Goal: Information Seeking & Learning: Learn about a topic

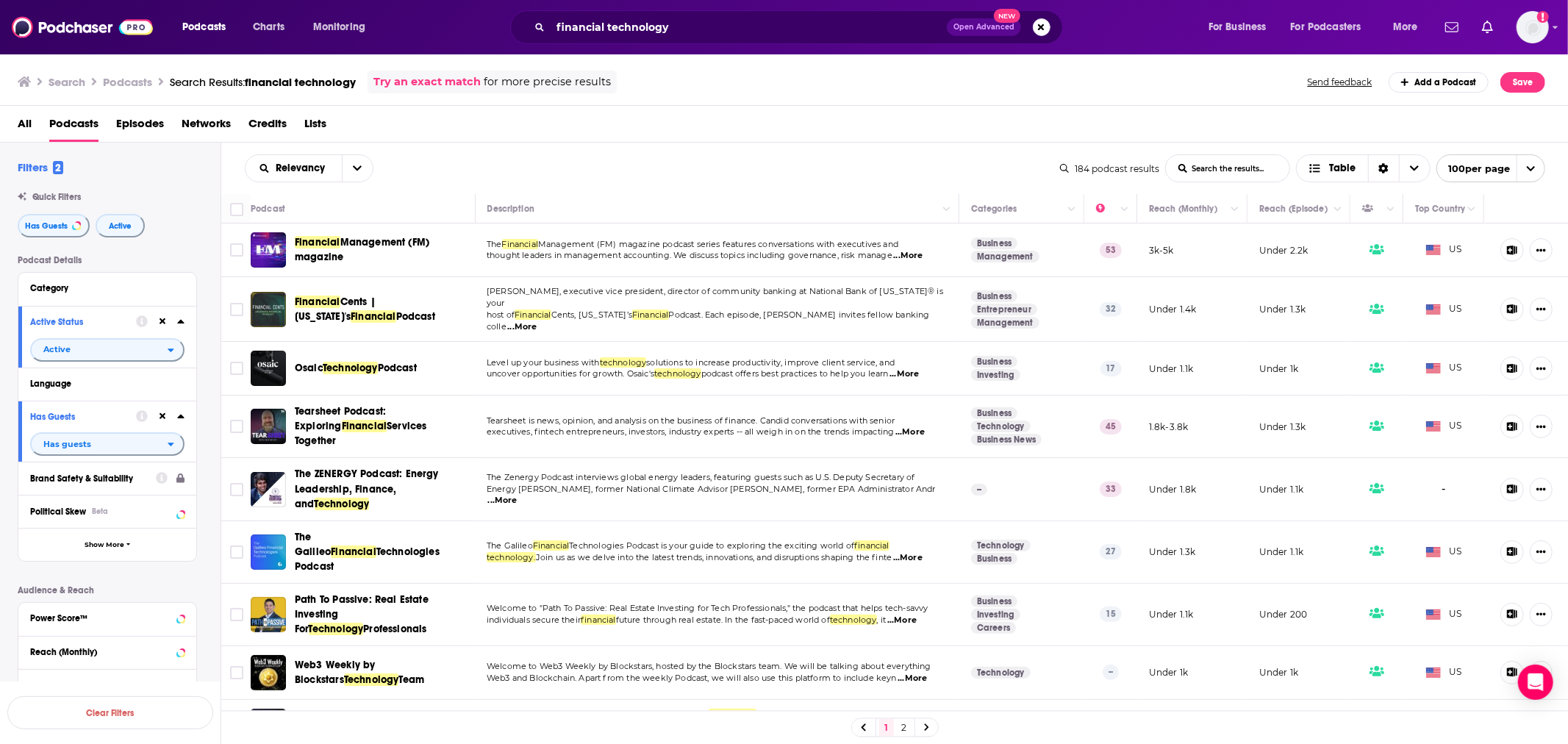
scroll to position [2041, 0]
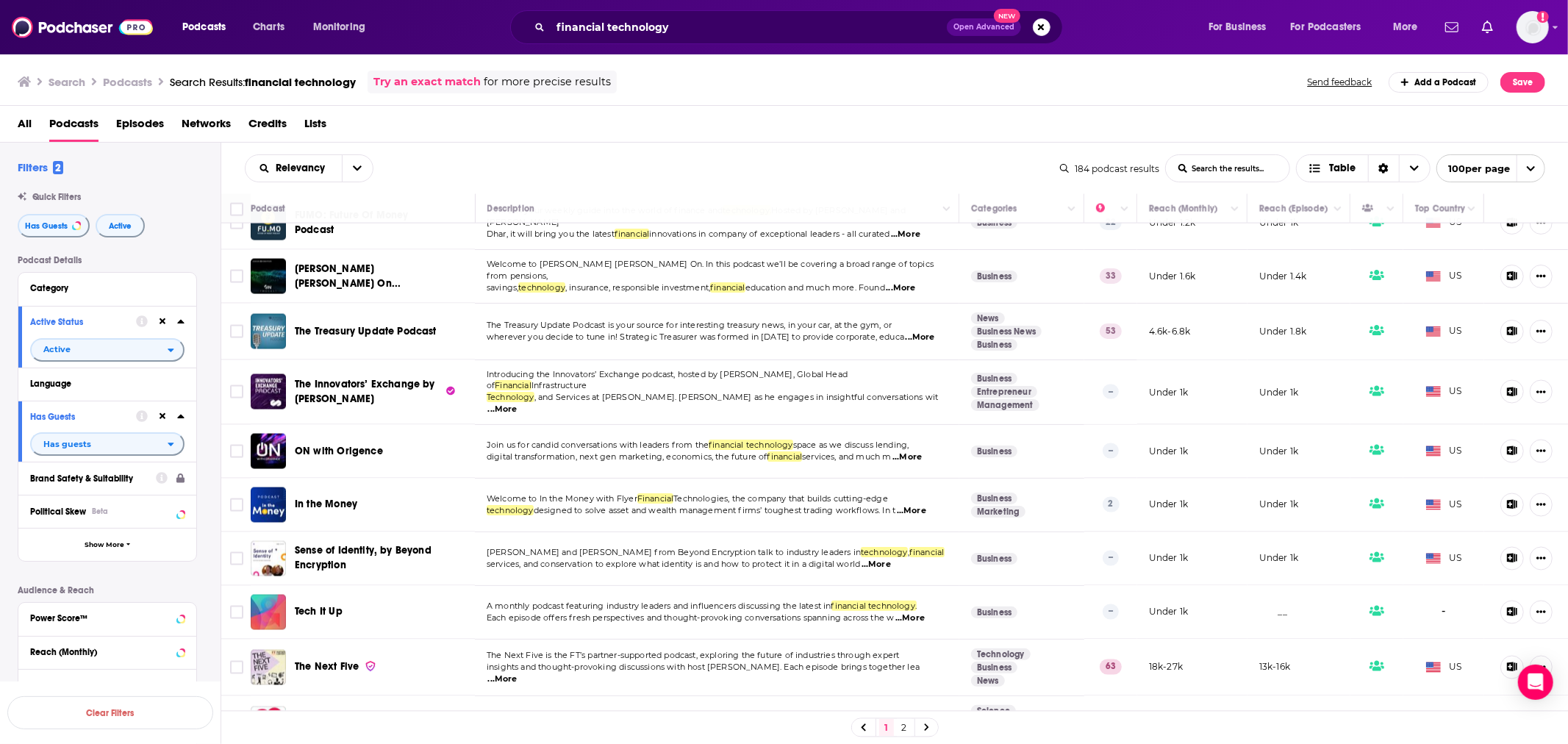
click at [919, 505] on span "...More" at bounding box center [912, 510] width 29 height 11
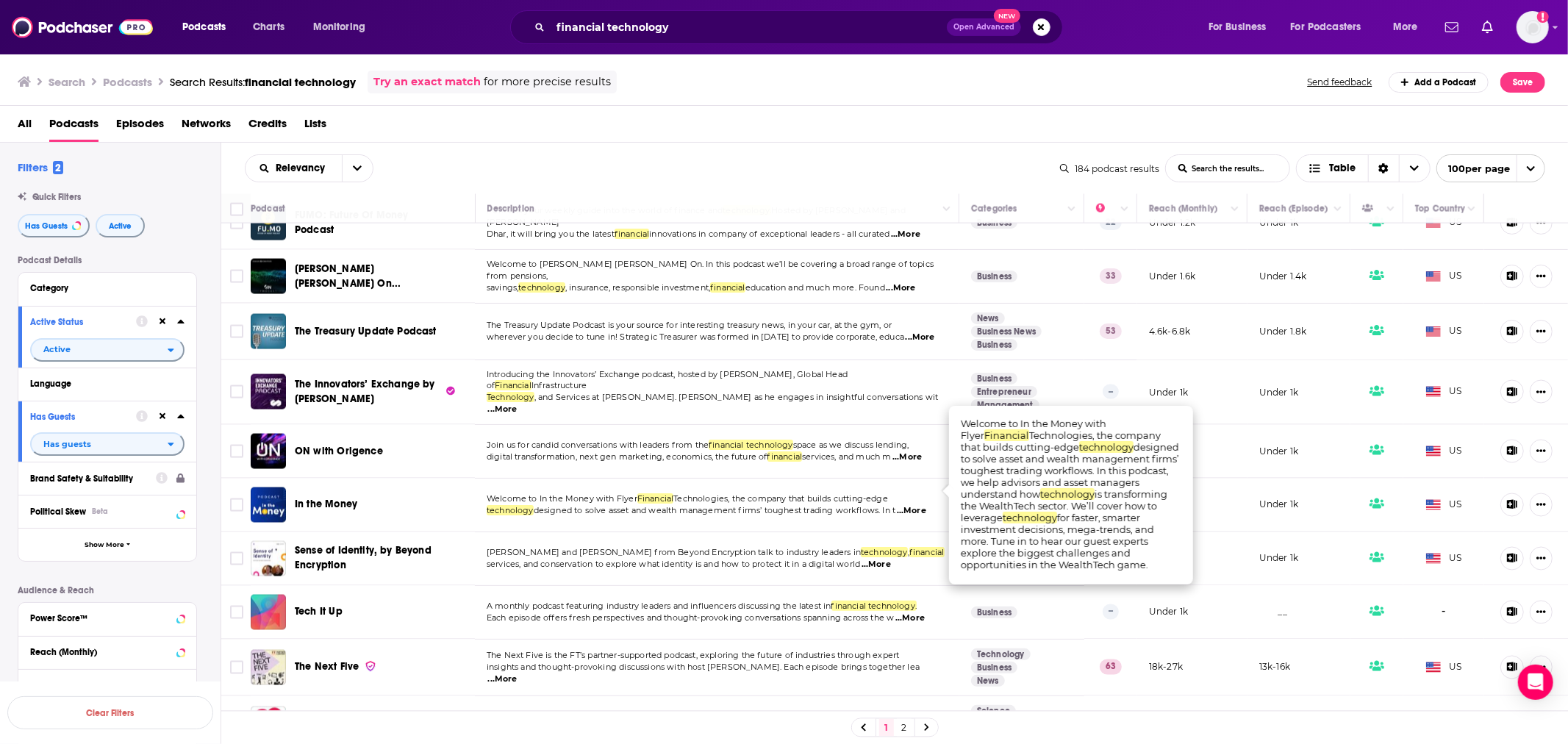
click at [919, 505] on span "...More" at bounding box center [912, 510] width 29 height 11
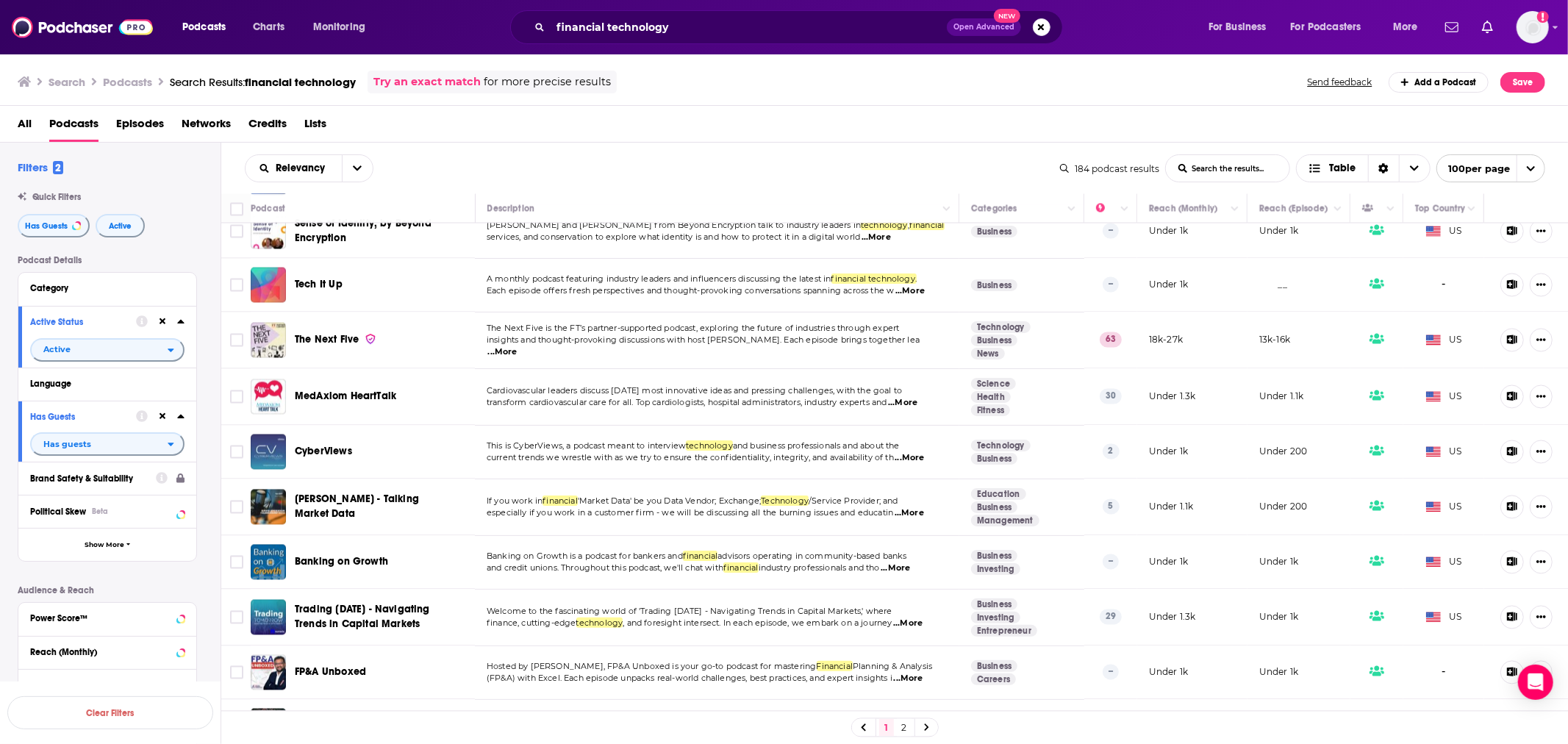
scroll to position [2449, 0]
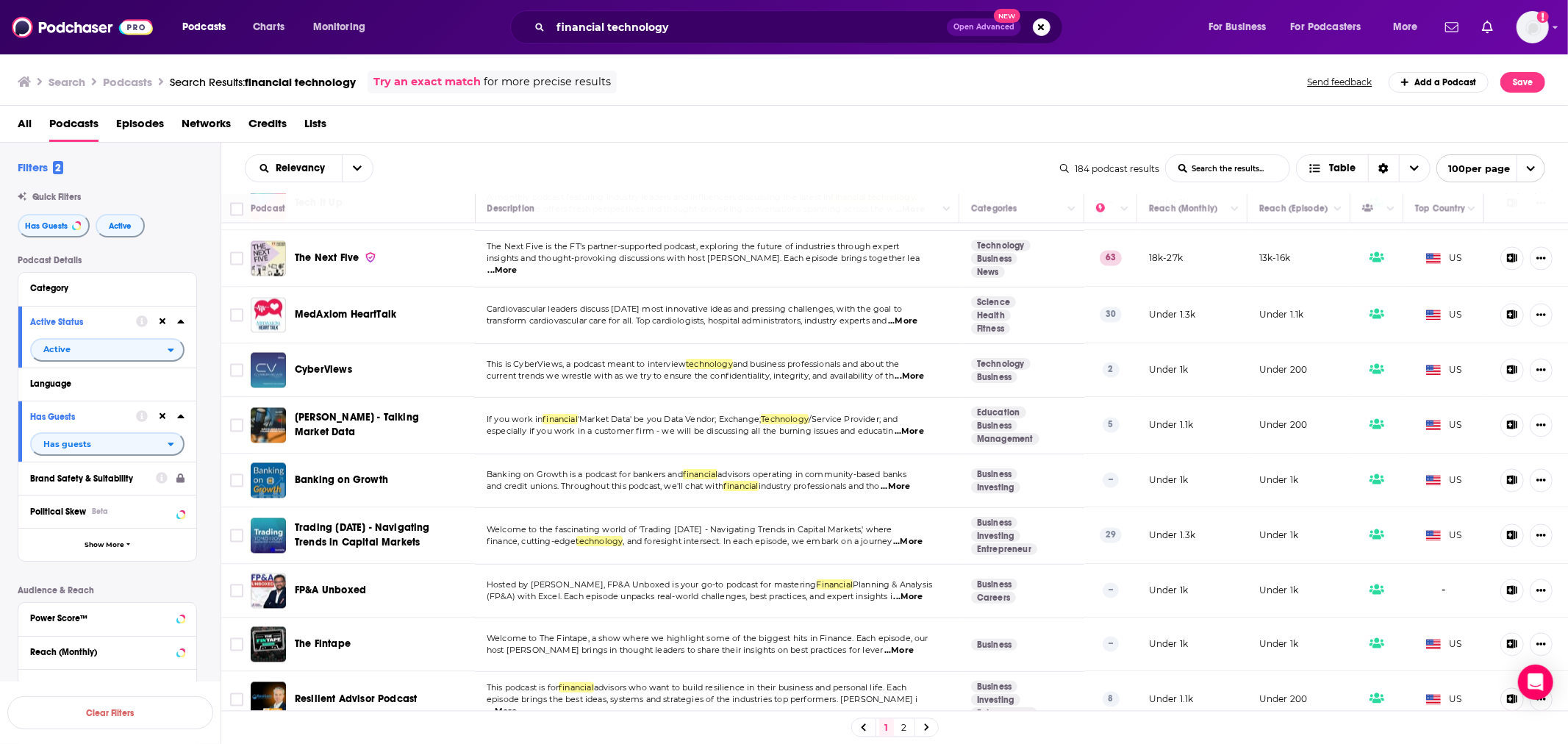
click at [912, 644] on span "...More" at bounding box center [899, 650] width 29 height 11
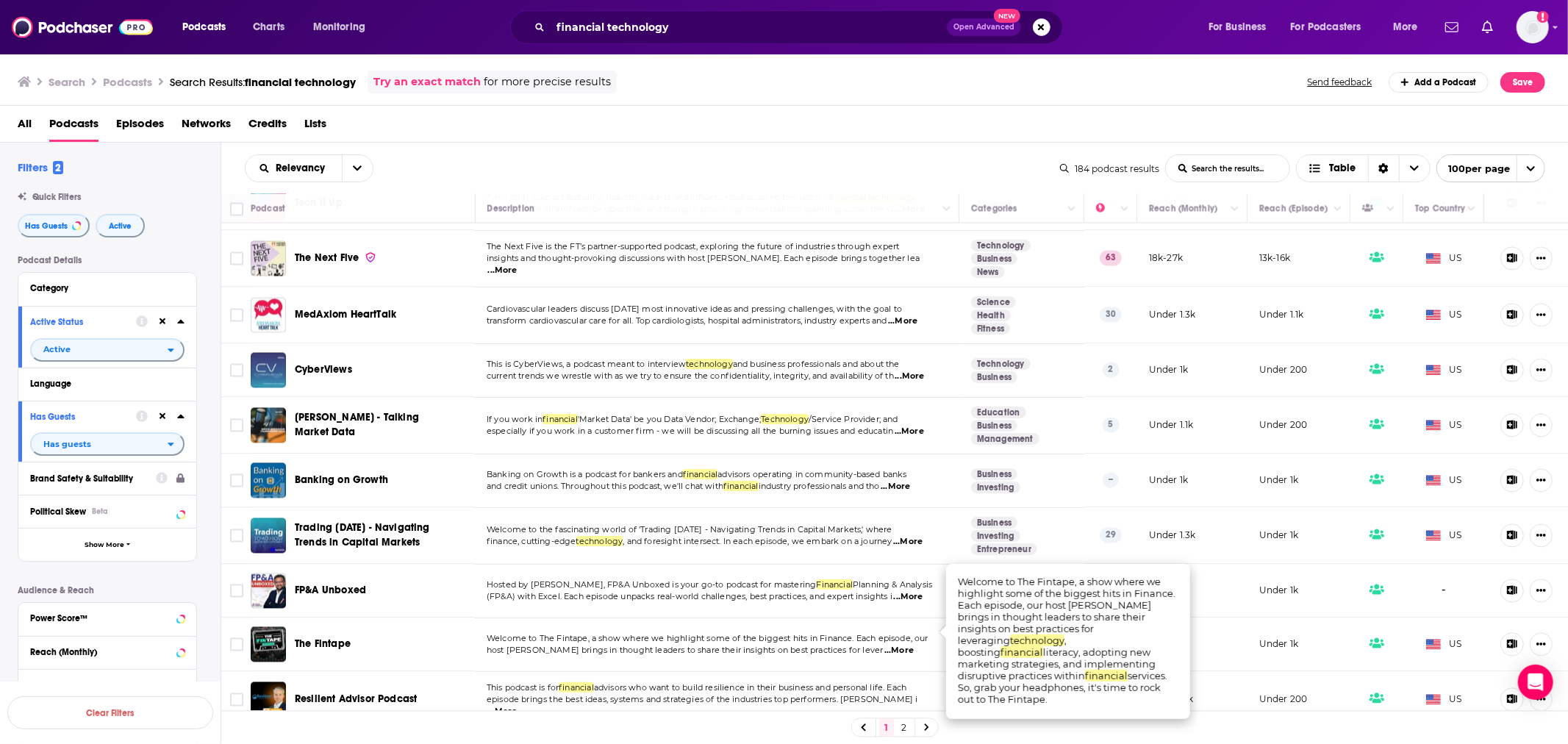
click at [905, 644] on span "...More" at bounding box center [899, 650] width 29 height 11
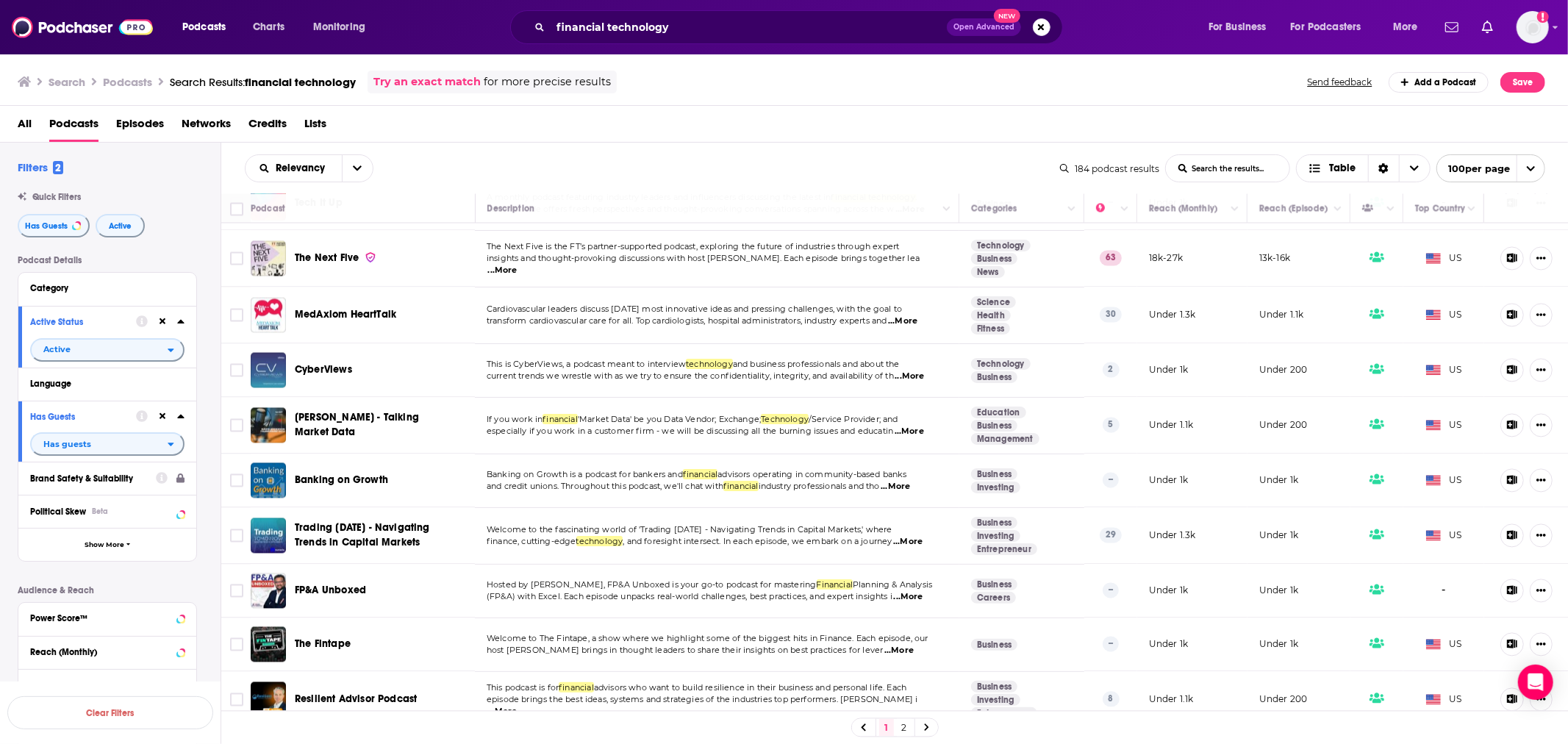
scroll to position [2613, 0]
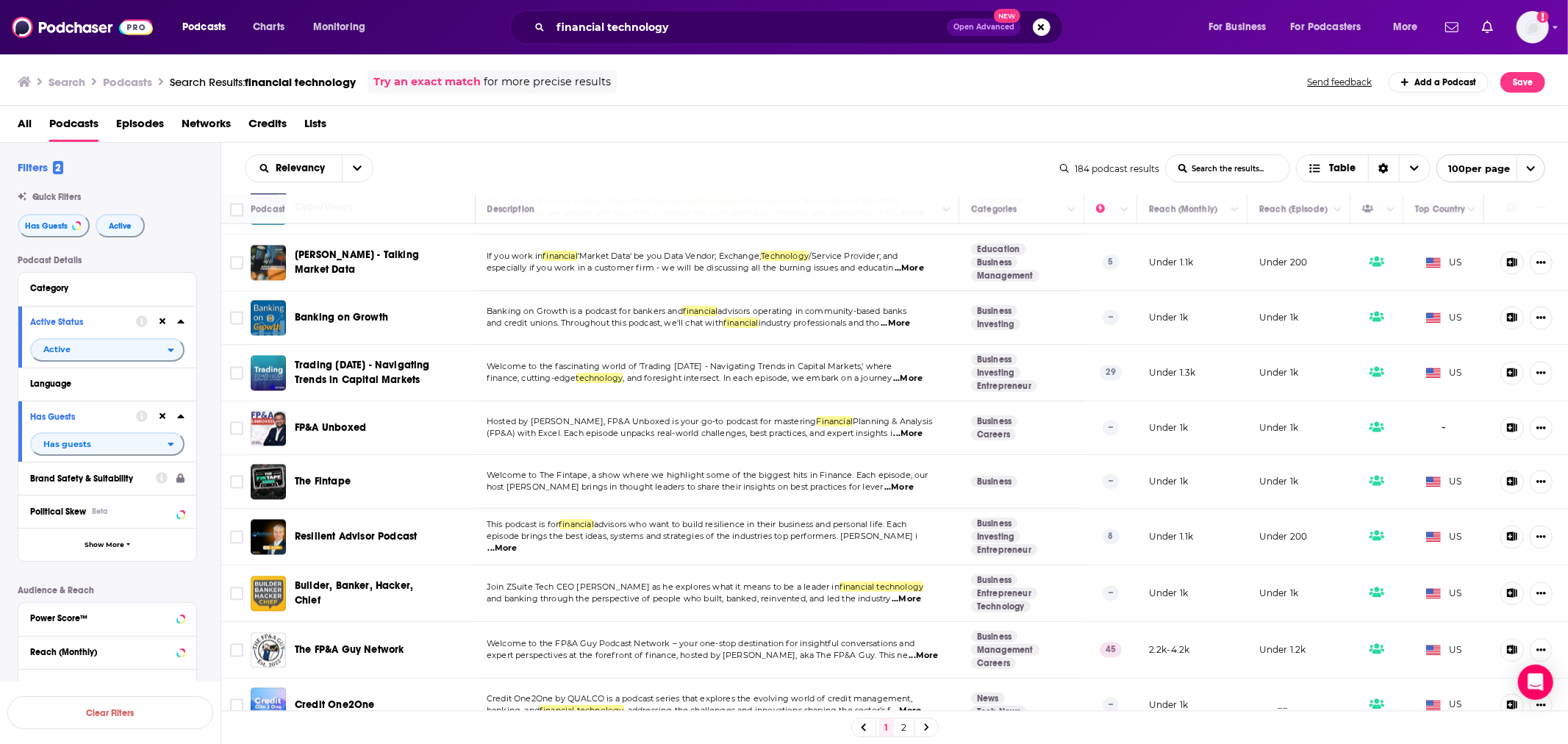
click at [915, 593] on span "...More" at bounding box center [906, 599] width 29 height 11
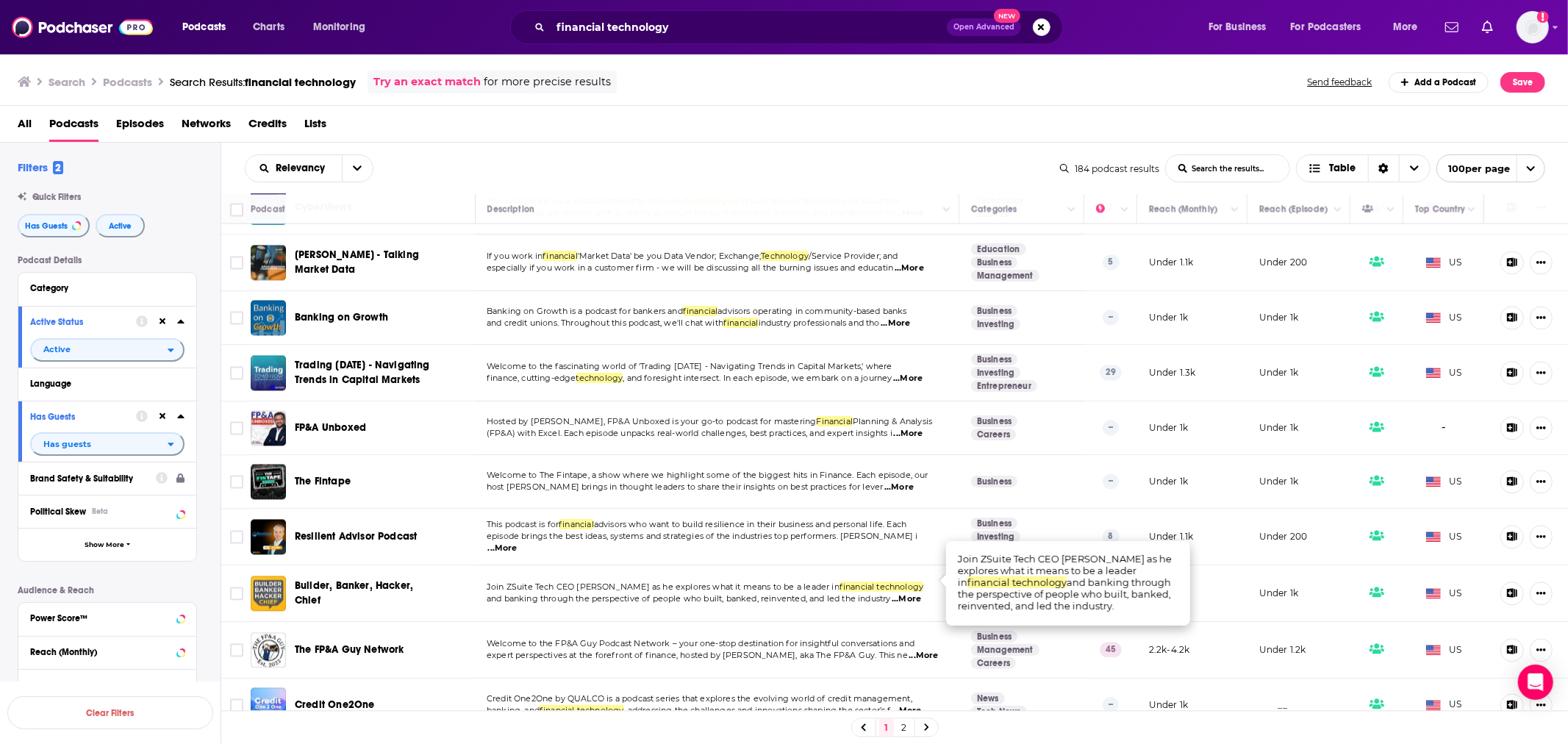
click at [915, 593] on span "...More" at bounding box center [906, 599] width 29 height 11
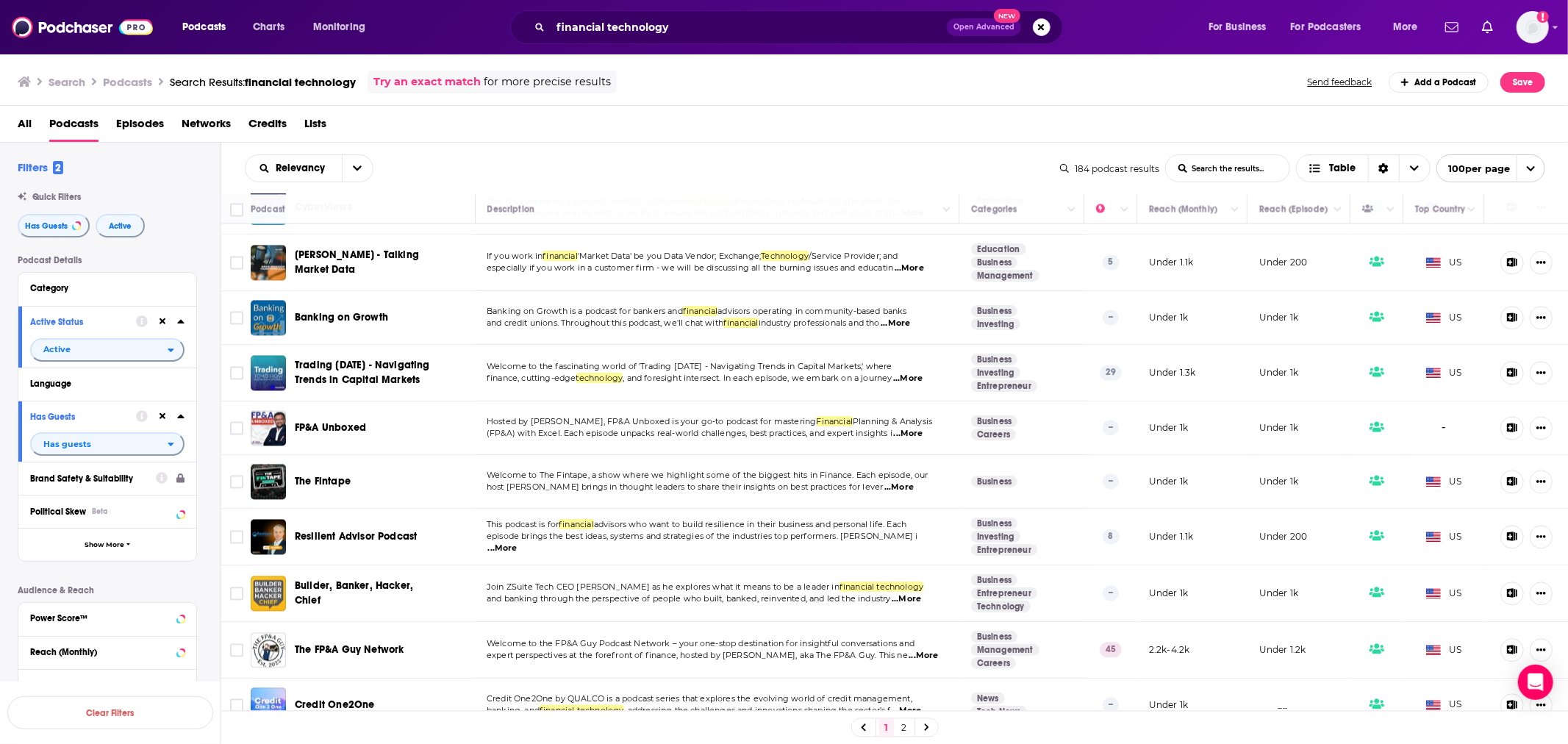
click at [346, 579] on span "Builder, Banker, Hacker, Chief" at bounding box center [354, 592] width 118 height 27
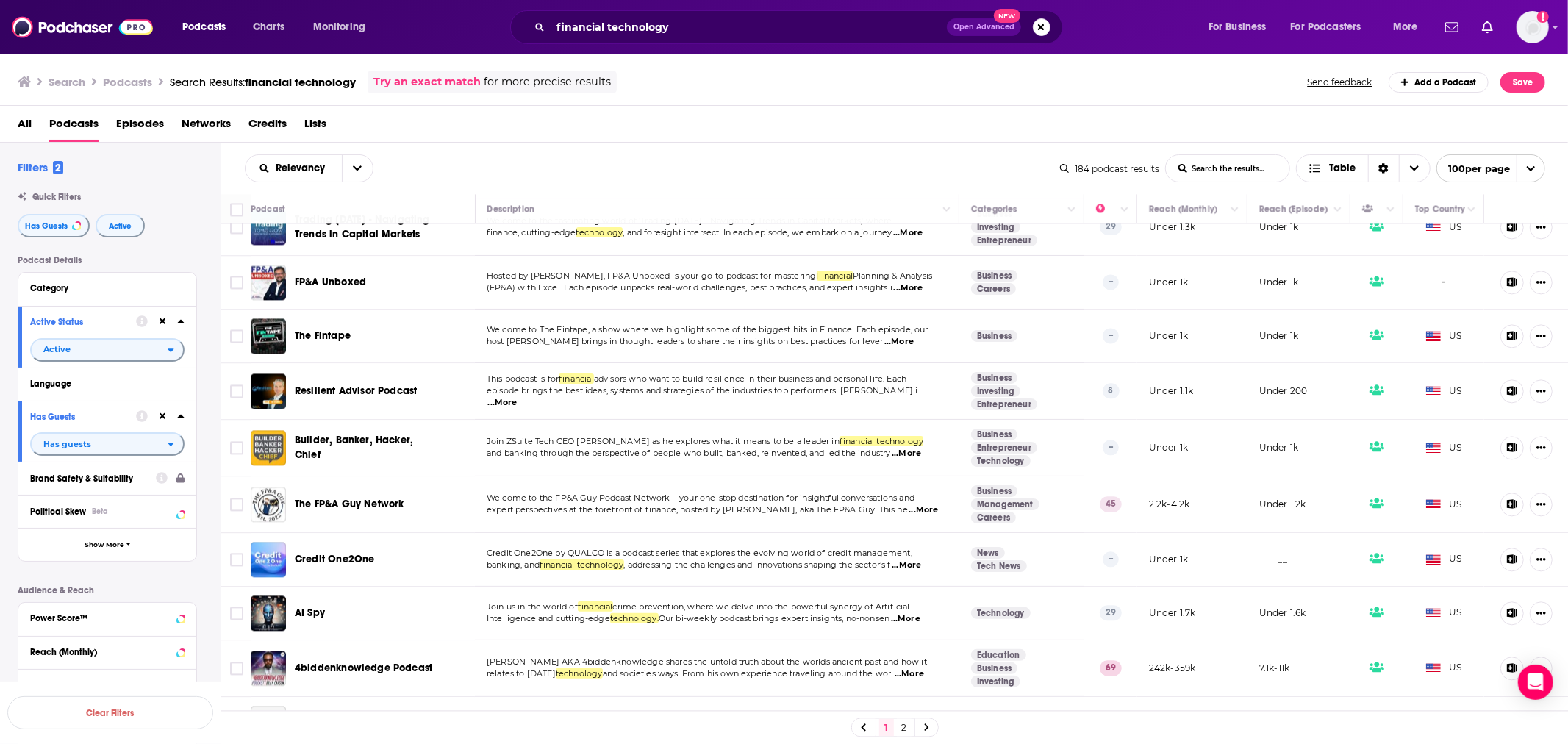
scroll to position [2775, 0]
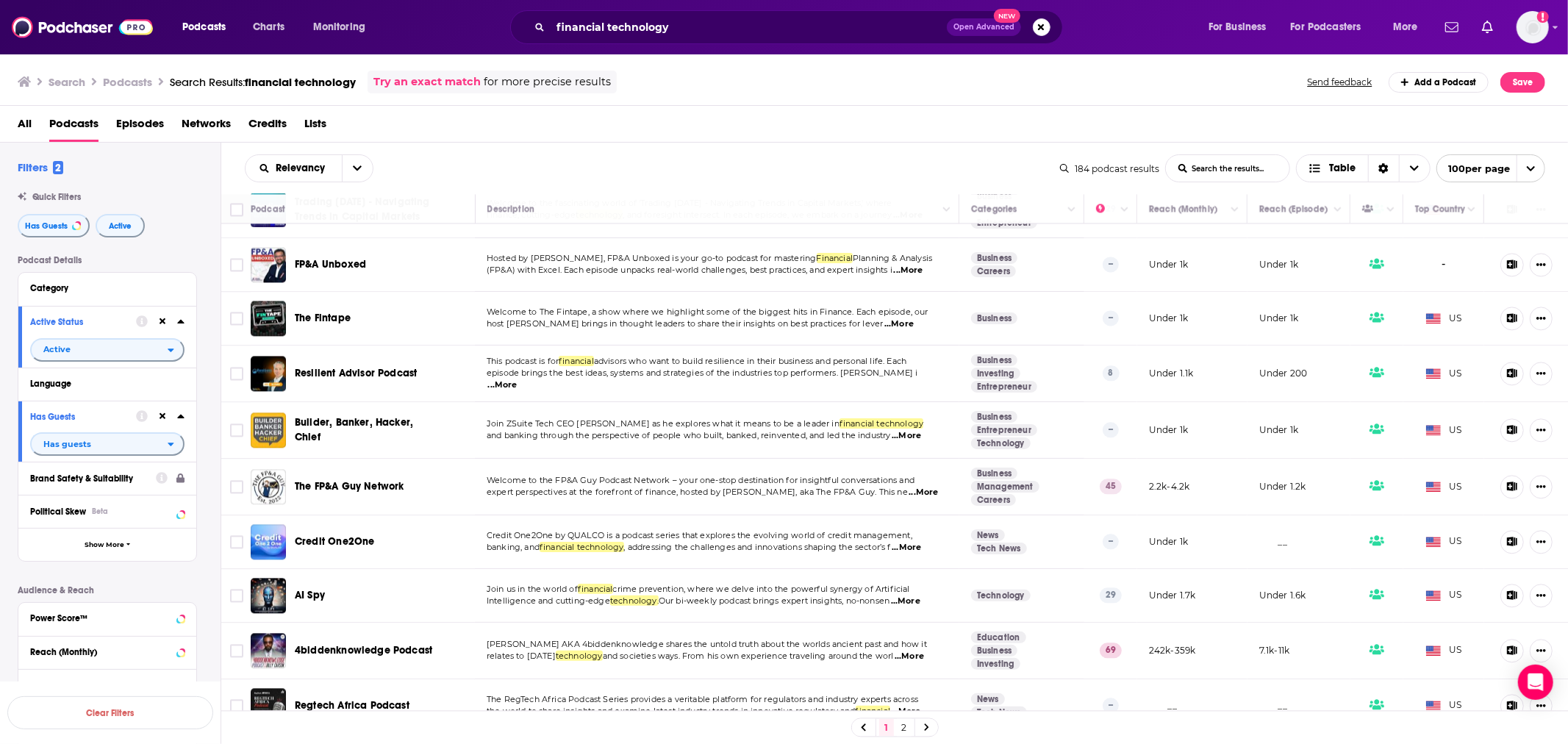
click at [910, 541] on span "...More" at bounding box center [906, 547] width 29 height 11
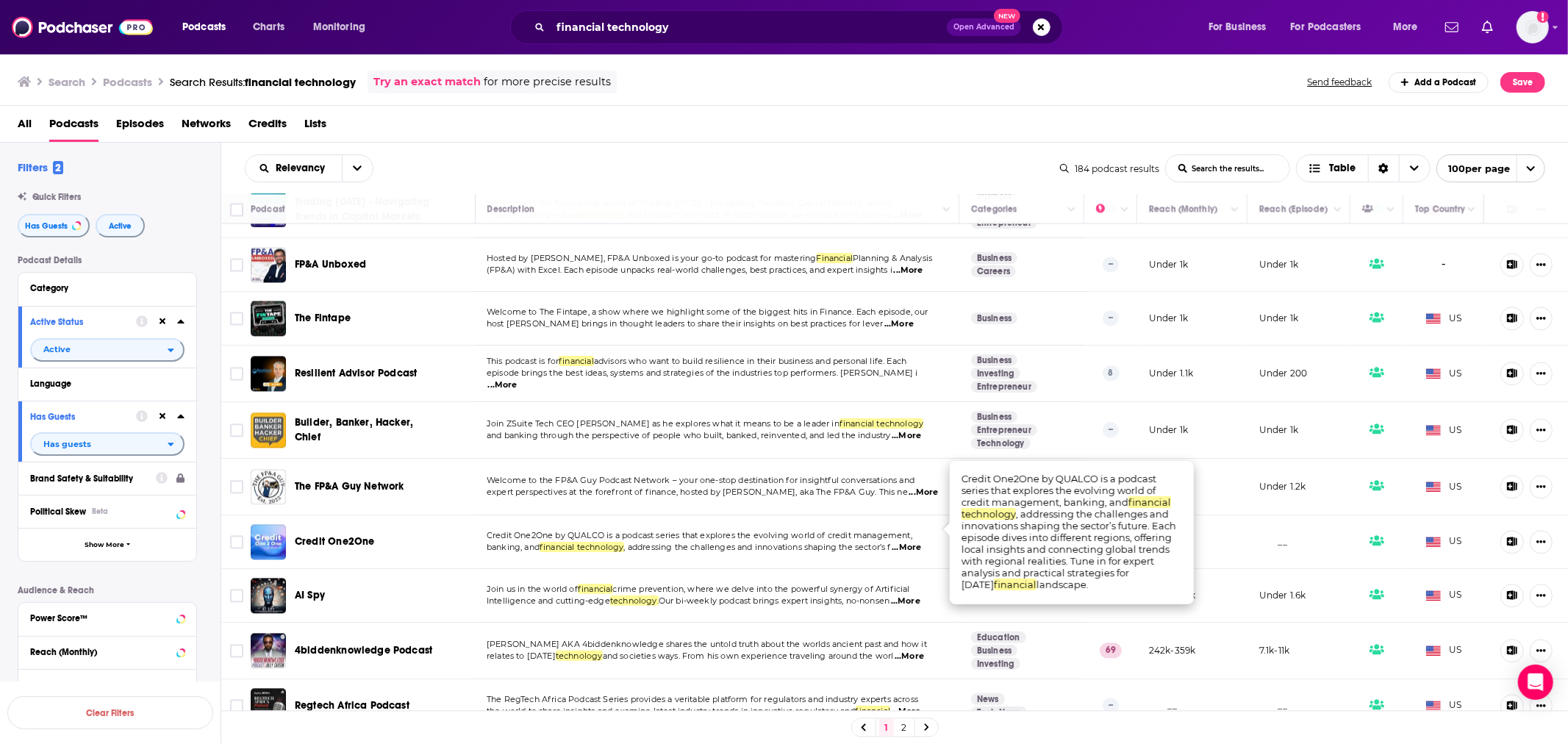
click at [910, 541] on span "...More" at bounding box center [906, 547] width 29 height 11
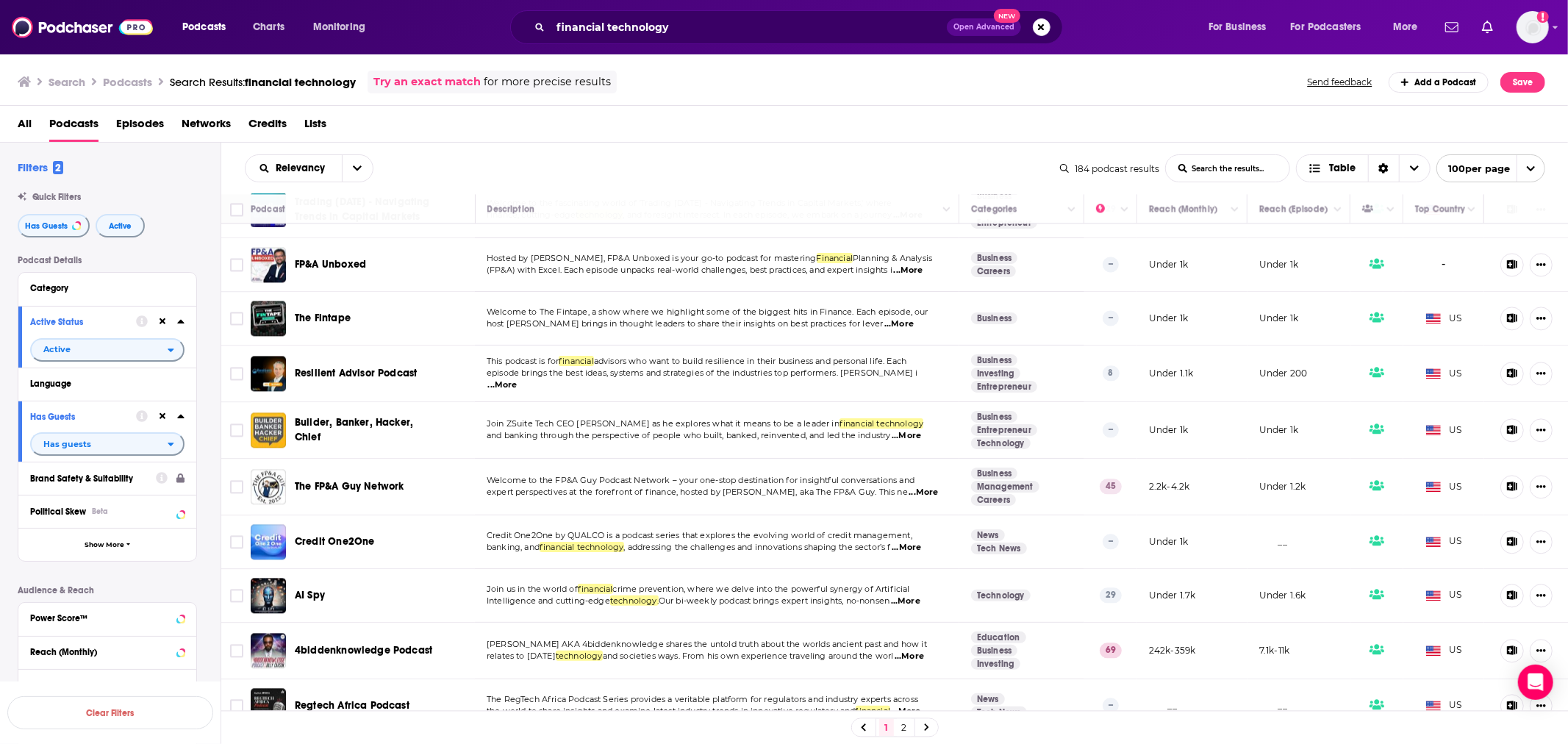
click at [348, 535] on span "Credit One2One" at bounding box center [334, 541] width 79 height 12
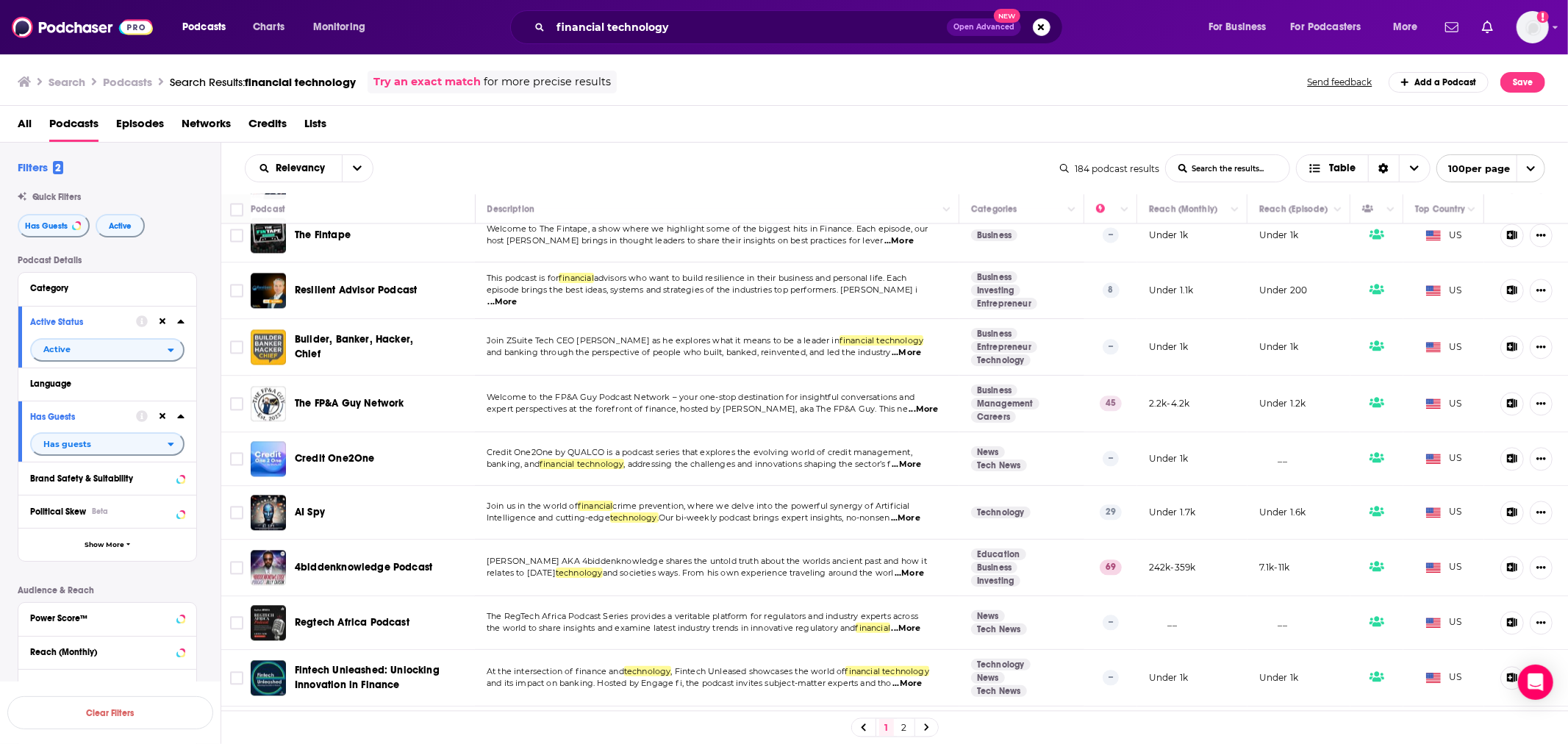
scroll to position [2939, 0]
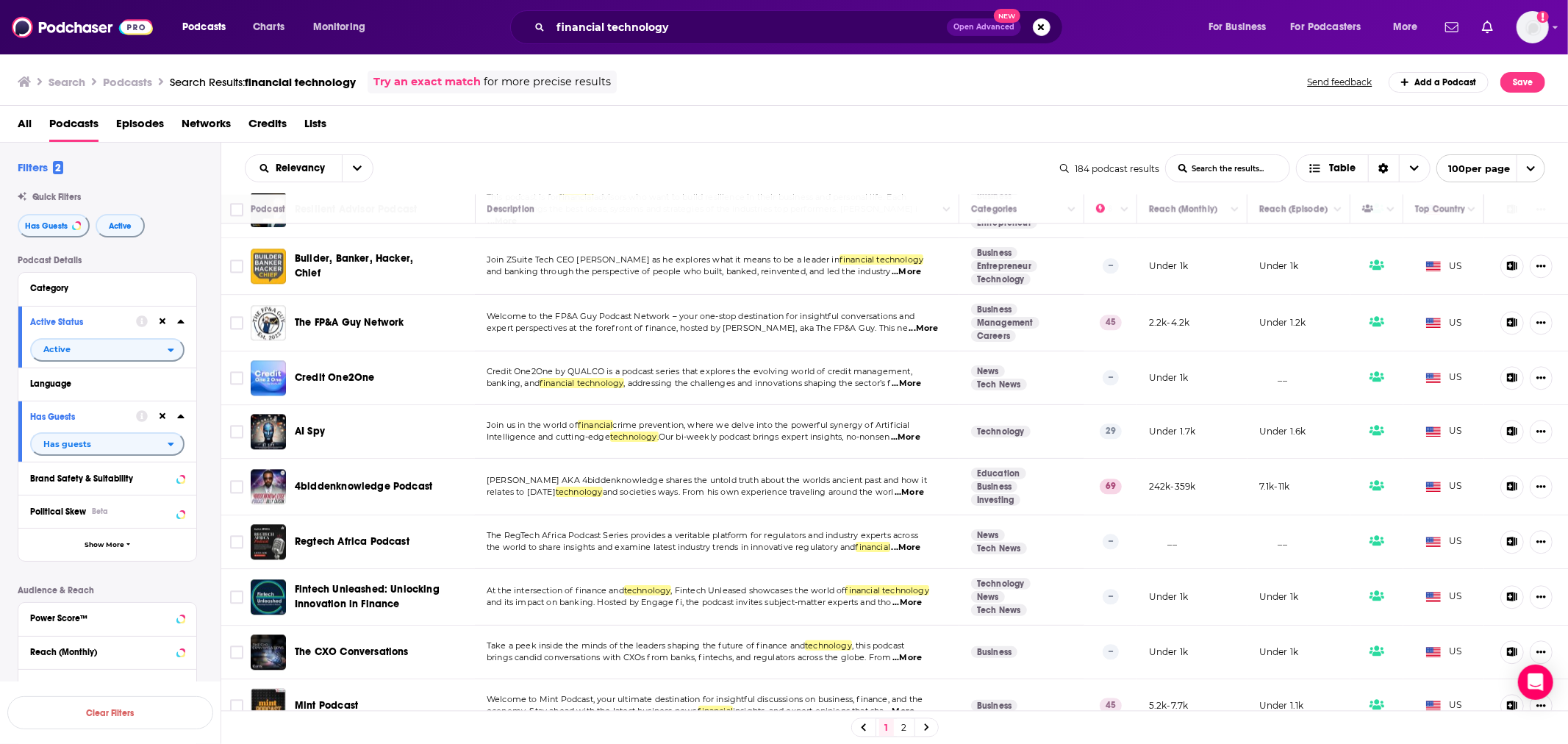
click at [914, 487] on span "...More" at bounding box center [909, 492] width 29 height 11
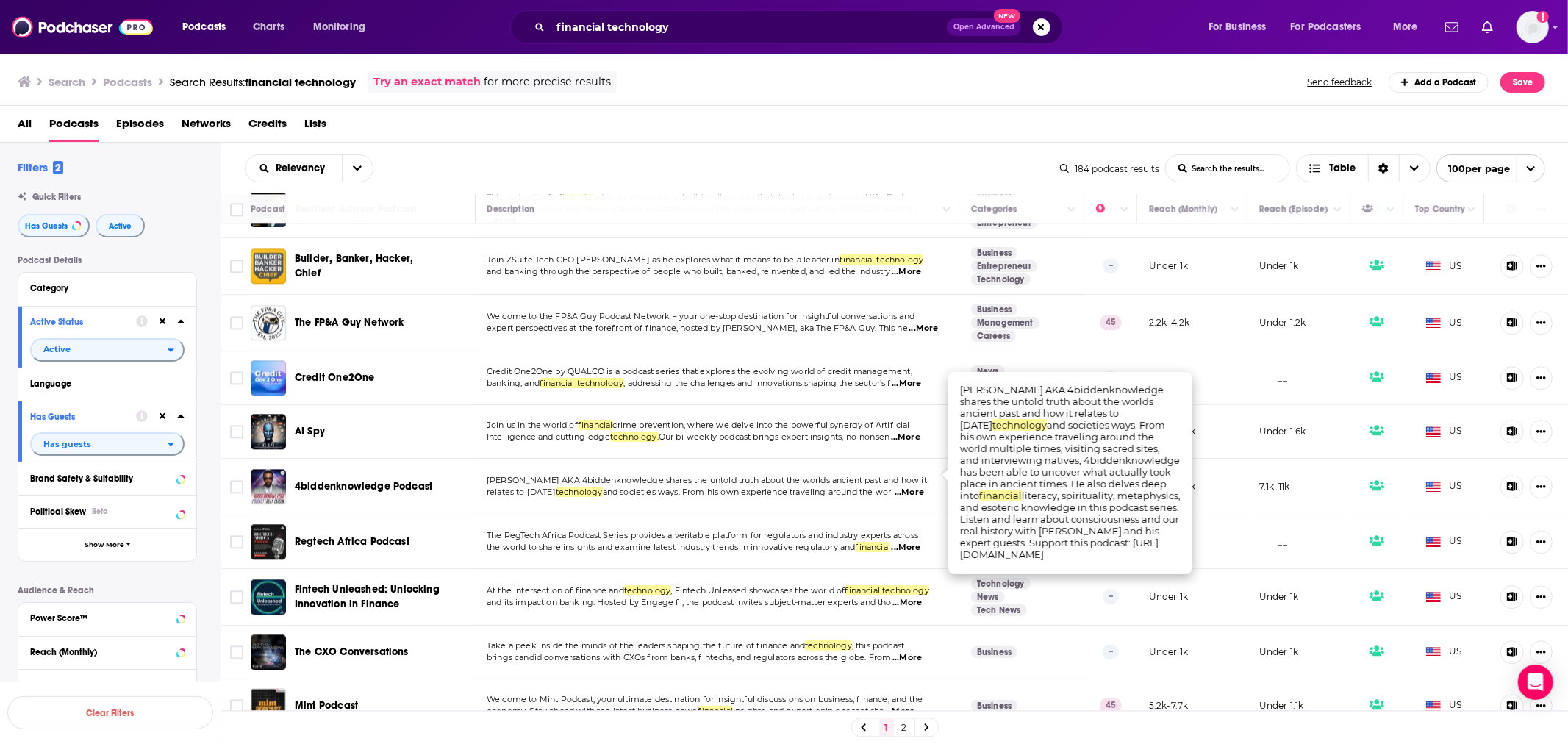
click at [914, 487] on span "...More" at bounding box center [909, 492] width 29 height 11
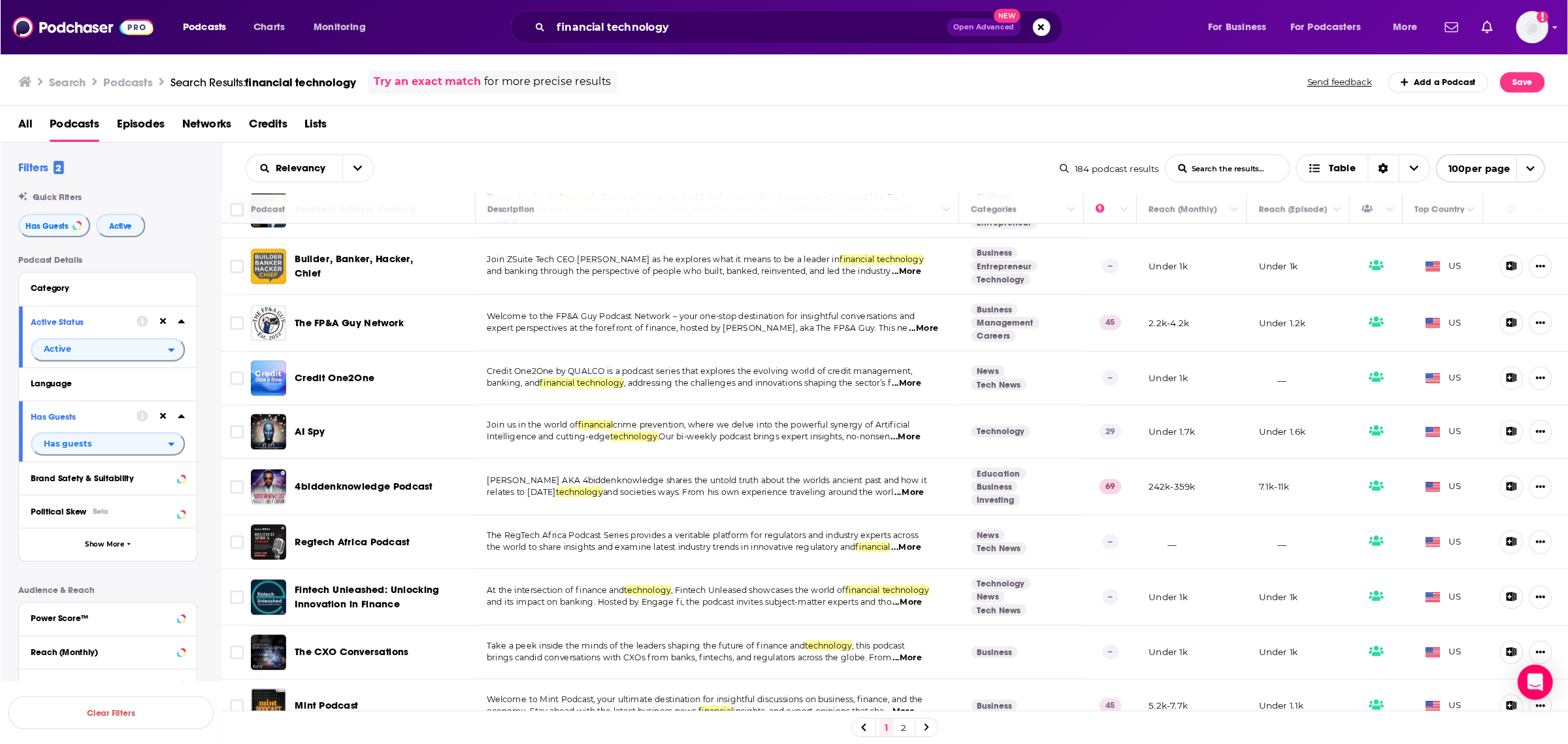
scroll to position [2688, 0]
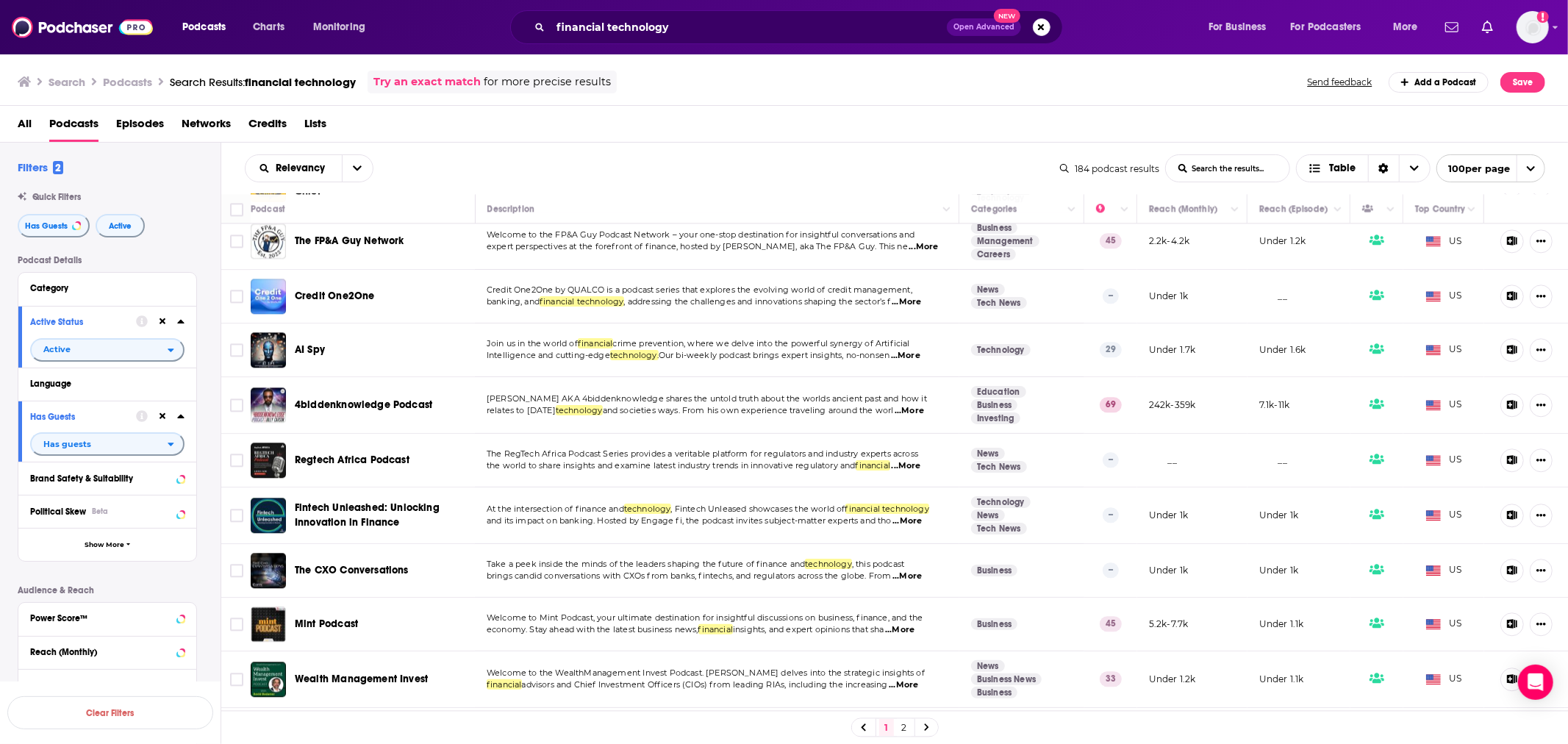
click at [918, 515] on span "...More" at bounding box center [907, 521] width 29 height 11
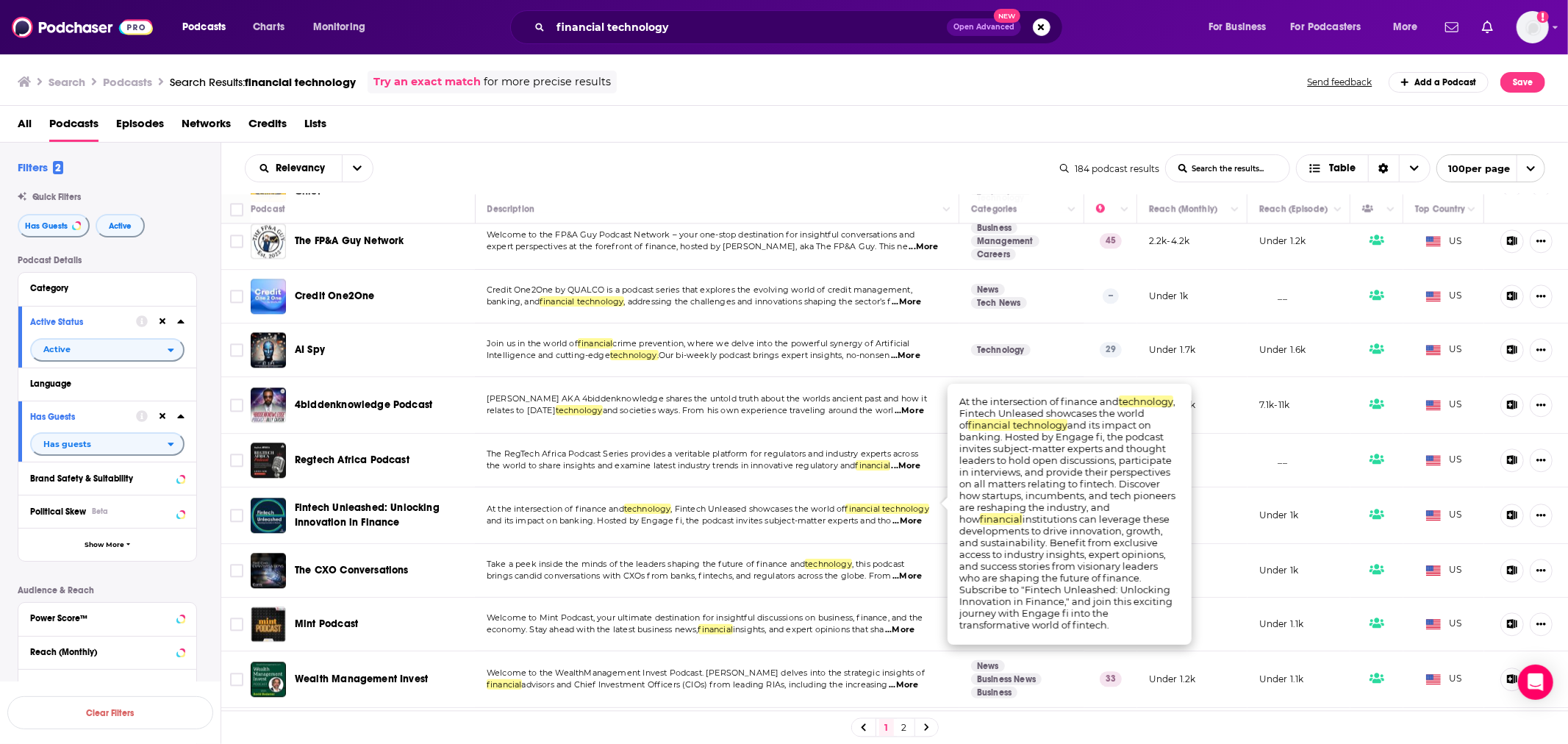
drag, startPoint x: 918, startPoint y: 498, endPoint x: 851, endPoint y: 506, distance: 67.5
click at [916, 515] on span "...More" at bounding box center [907, 521] width 29 height 11
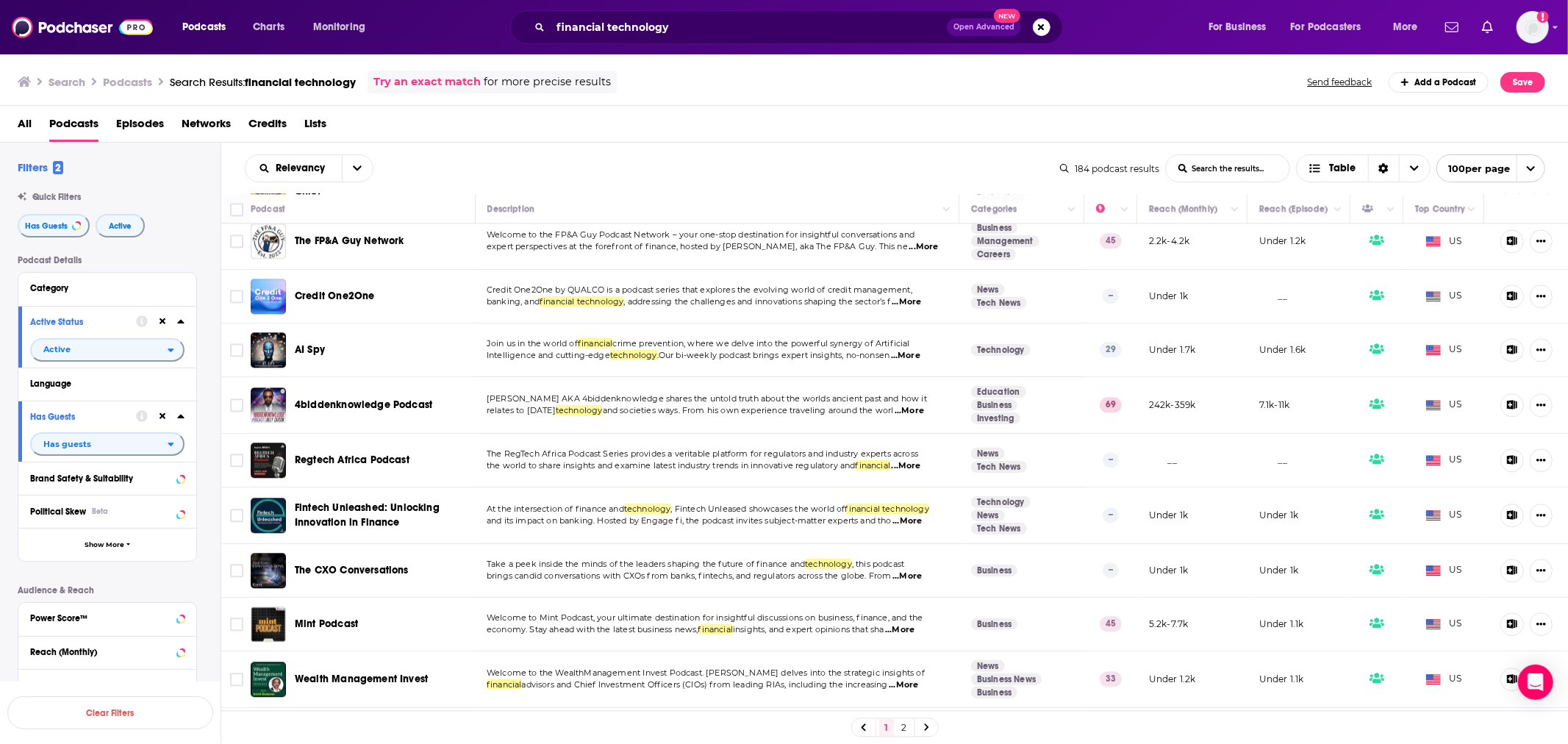
click at [344, 502] on span "Fintech Unleashed: Unlocking Innovation in Finance" at bounding box center [367, 515] width 145 height 27
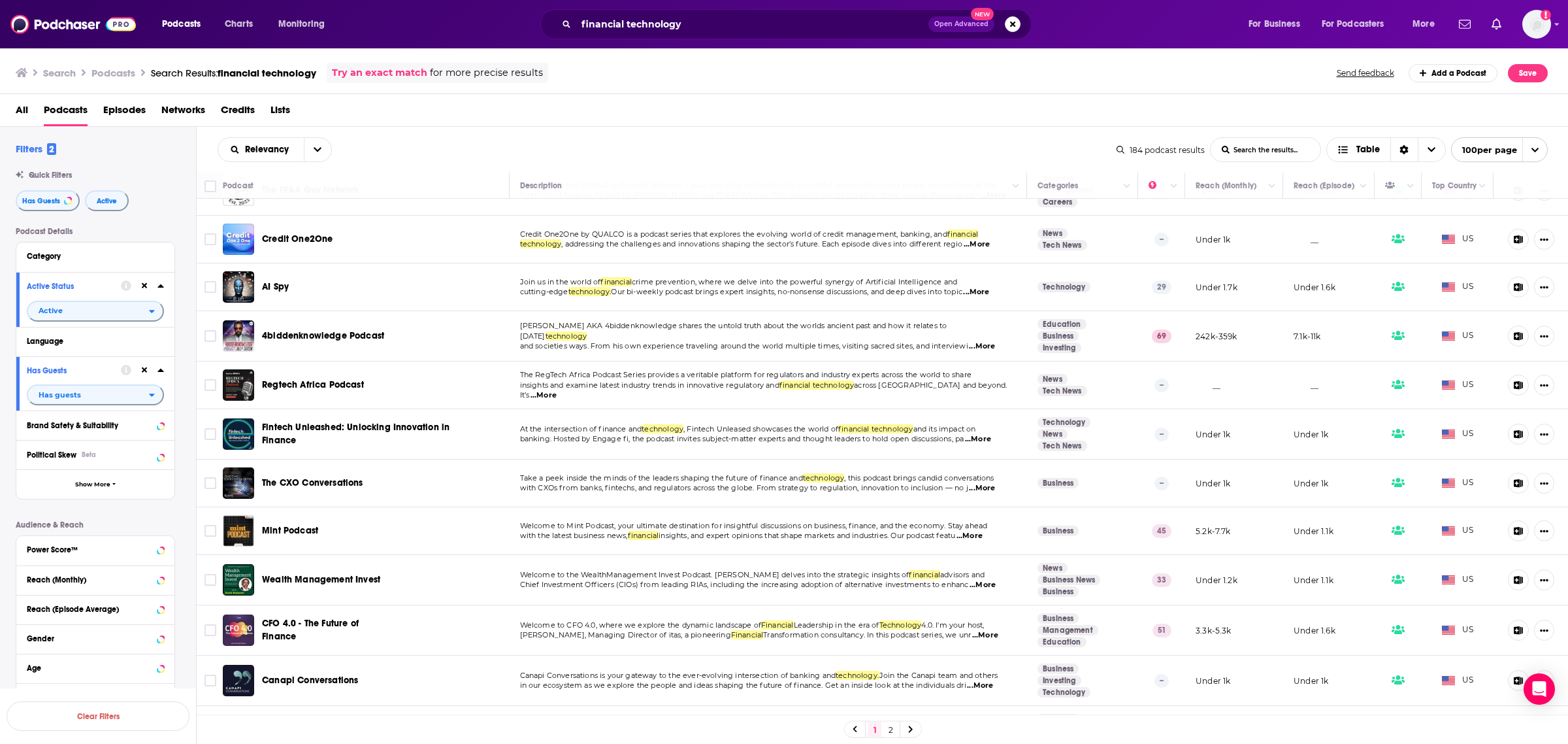
click at [994, 483] on span "...More" at bounding box center [982, 488] width 26 height 10
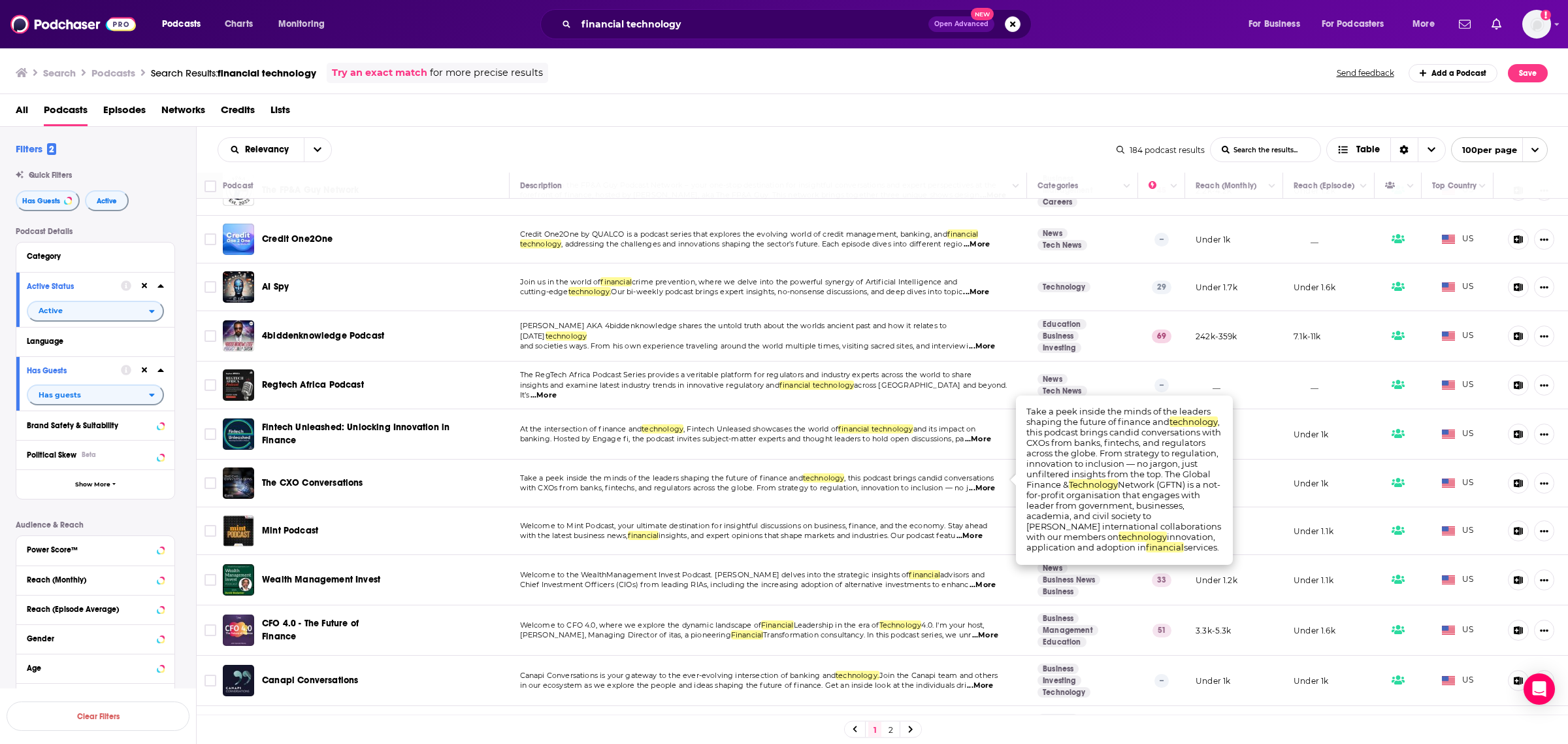
click at [994, 483] on span "...More" at bounding box center [982, 488] width 26 height 10
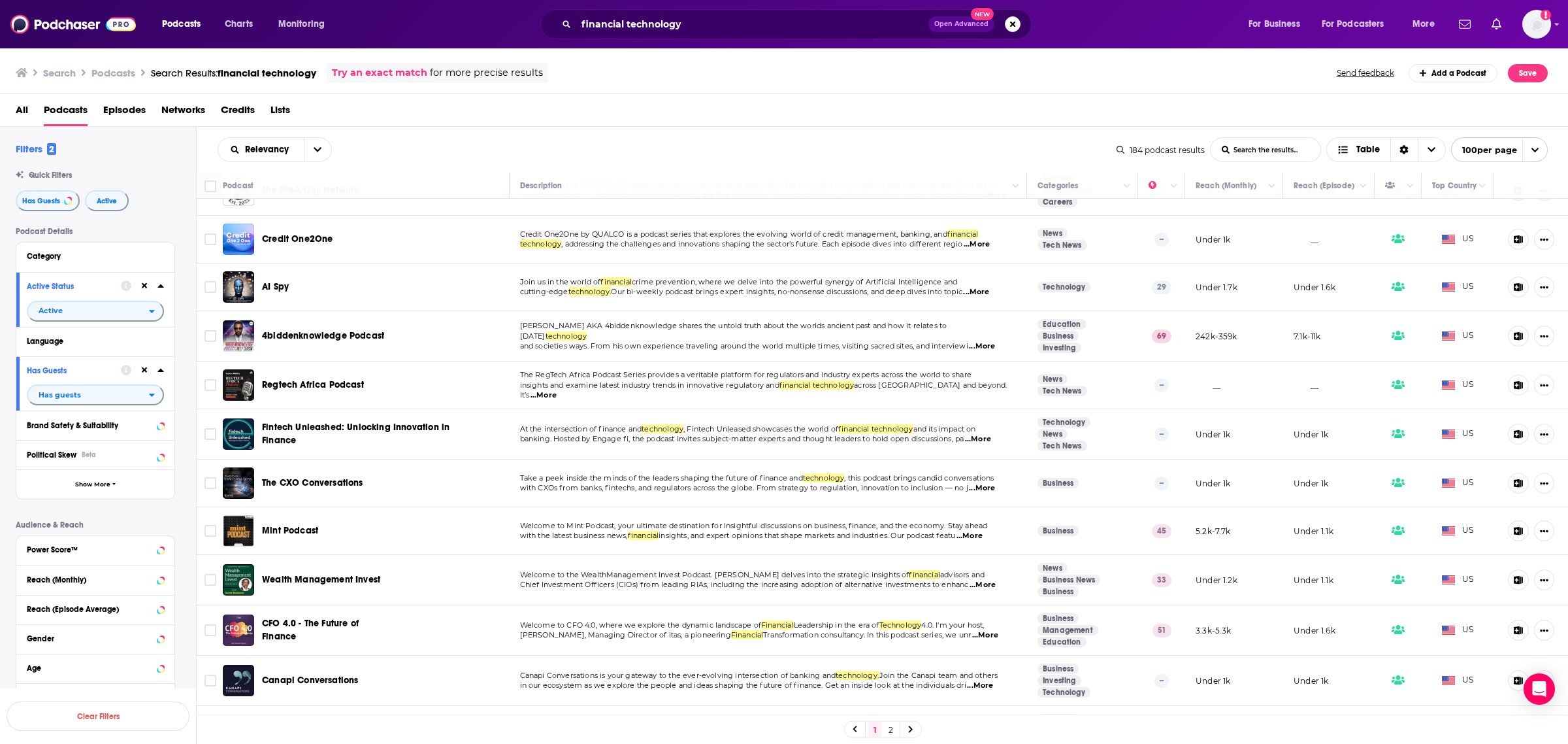
click at [982, 483] on span "...More" at bounding box center [982, 488] width 26 height 10
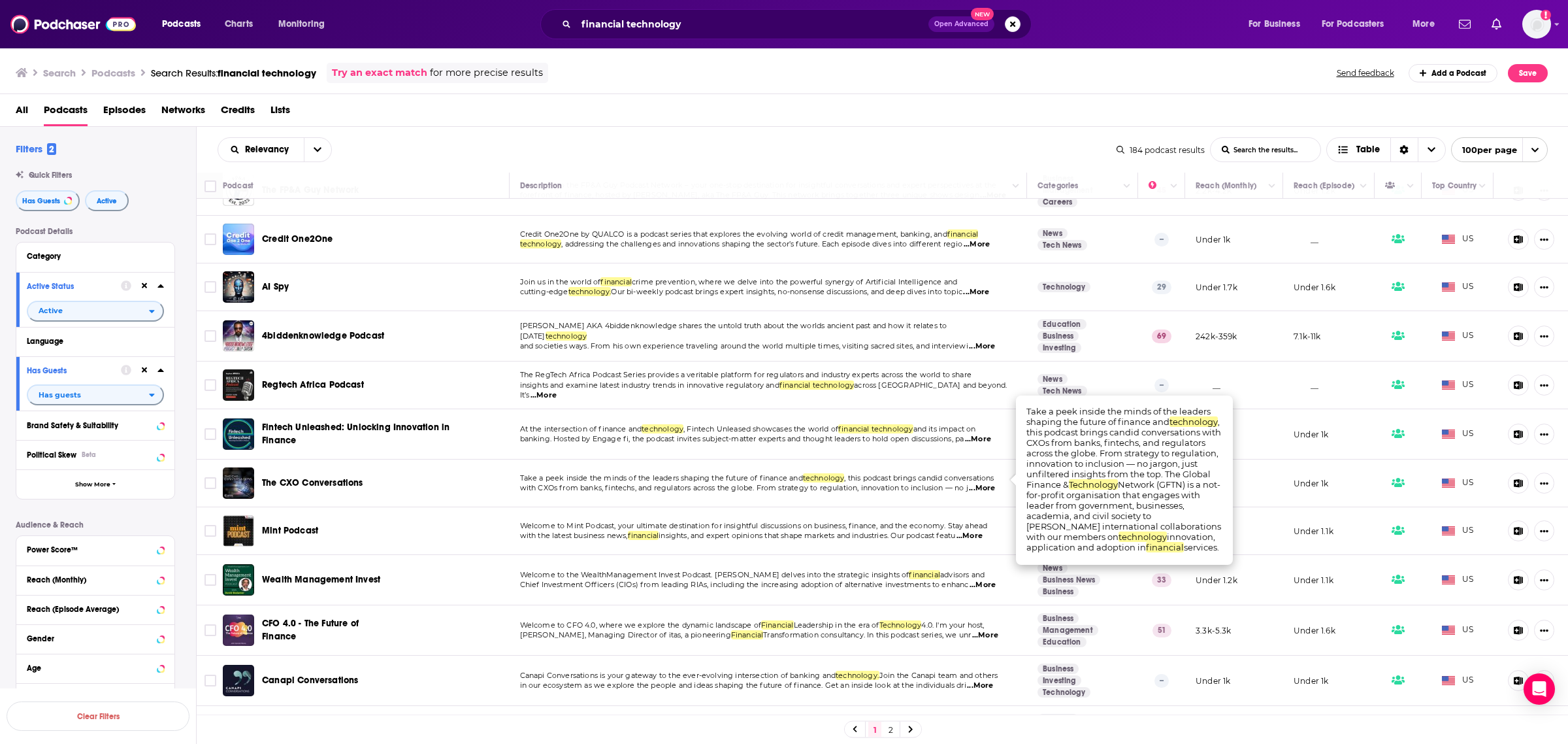
click at [982, 483] on span "...More" at bounding box center [982, 488] width 26 height 10
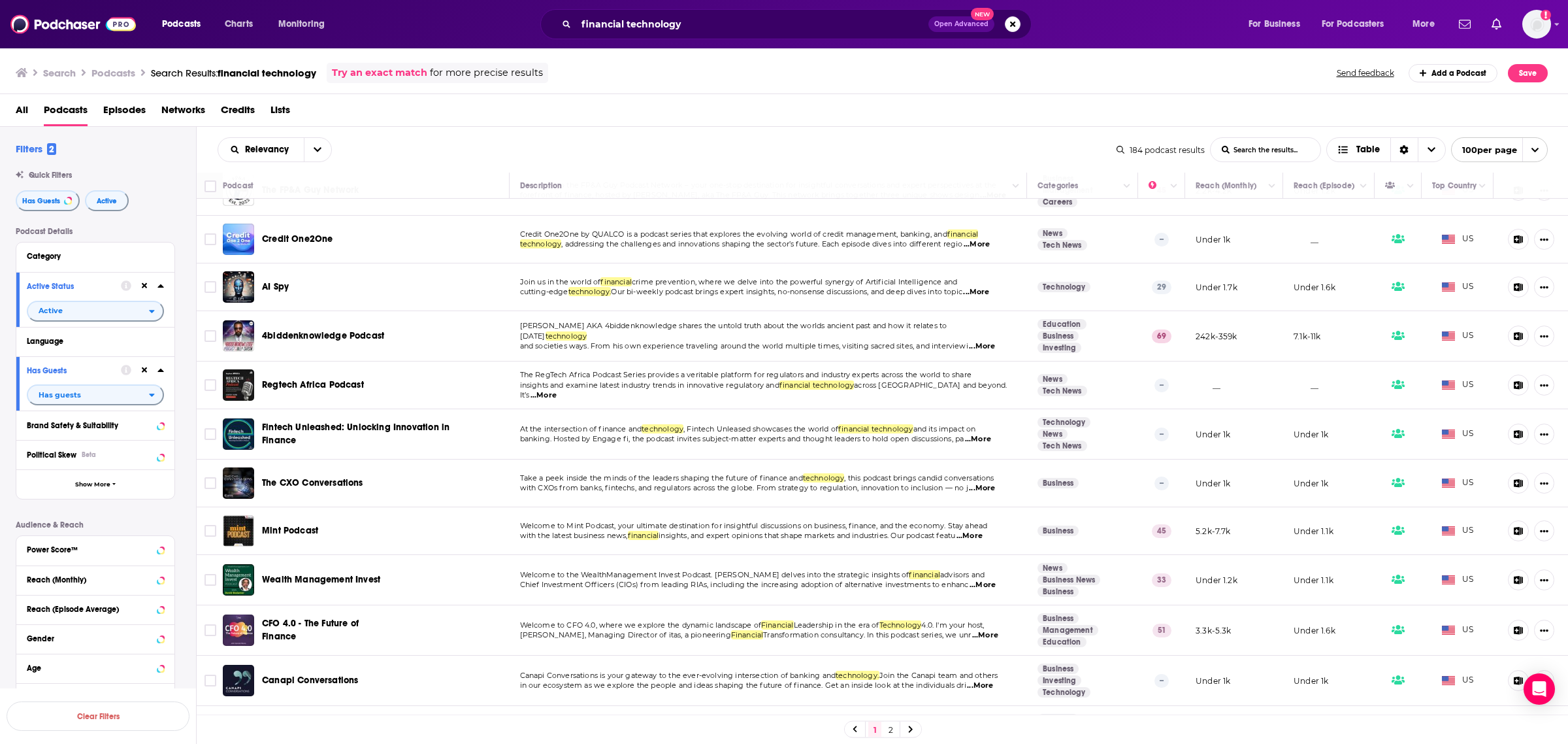
click at [312, 477] on span "The CXO Conversations" at bounding box center [312, 482] width 101 height 11
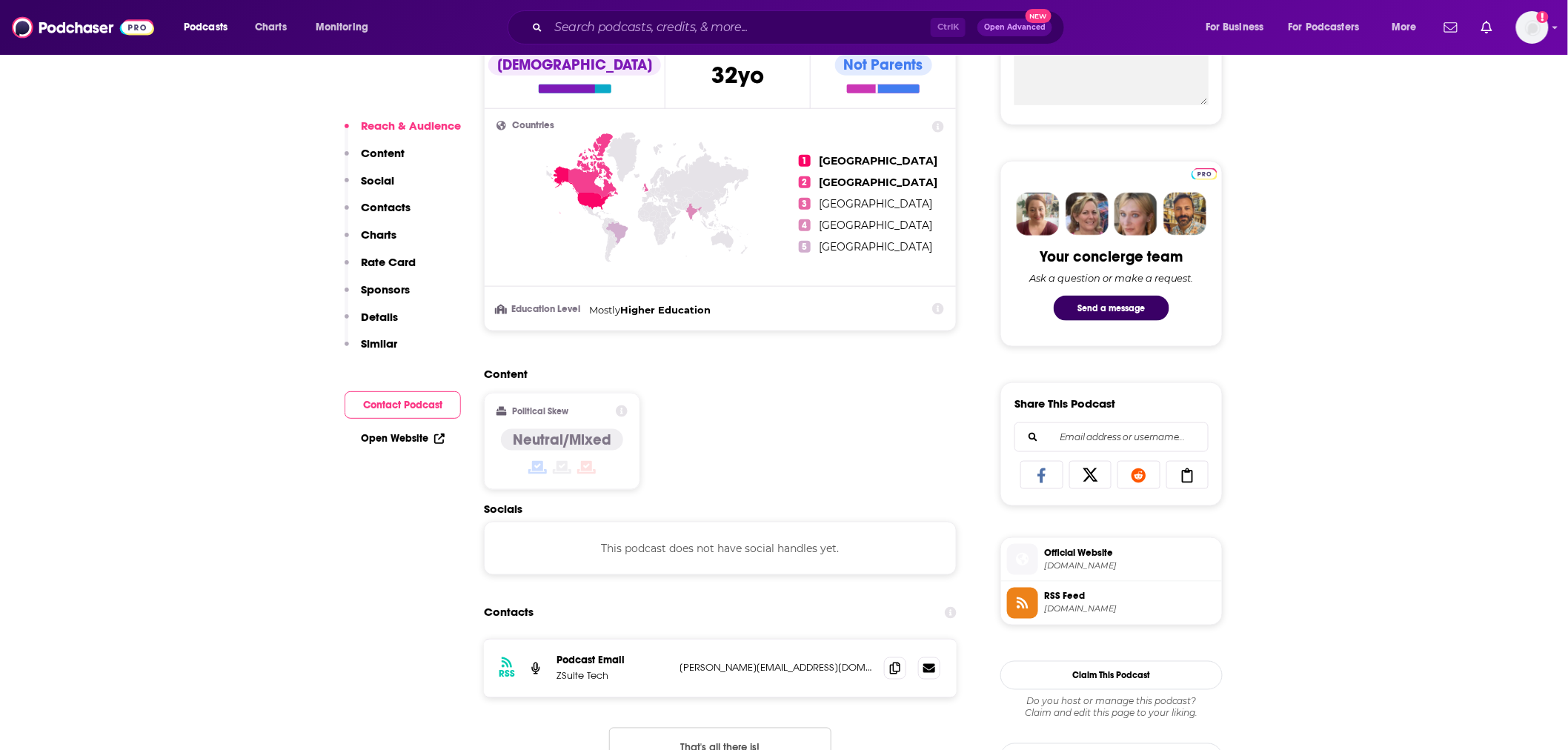
scroll to position [823, 0]
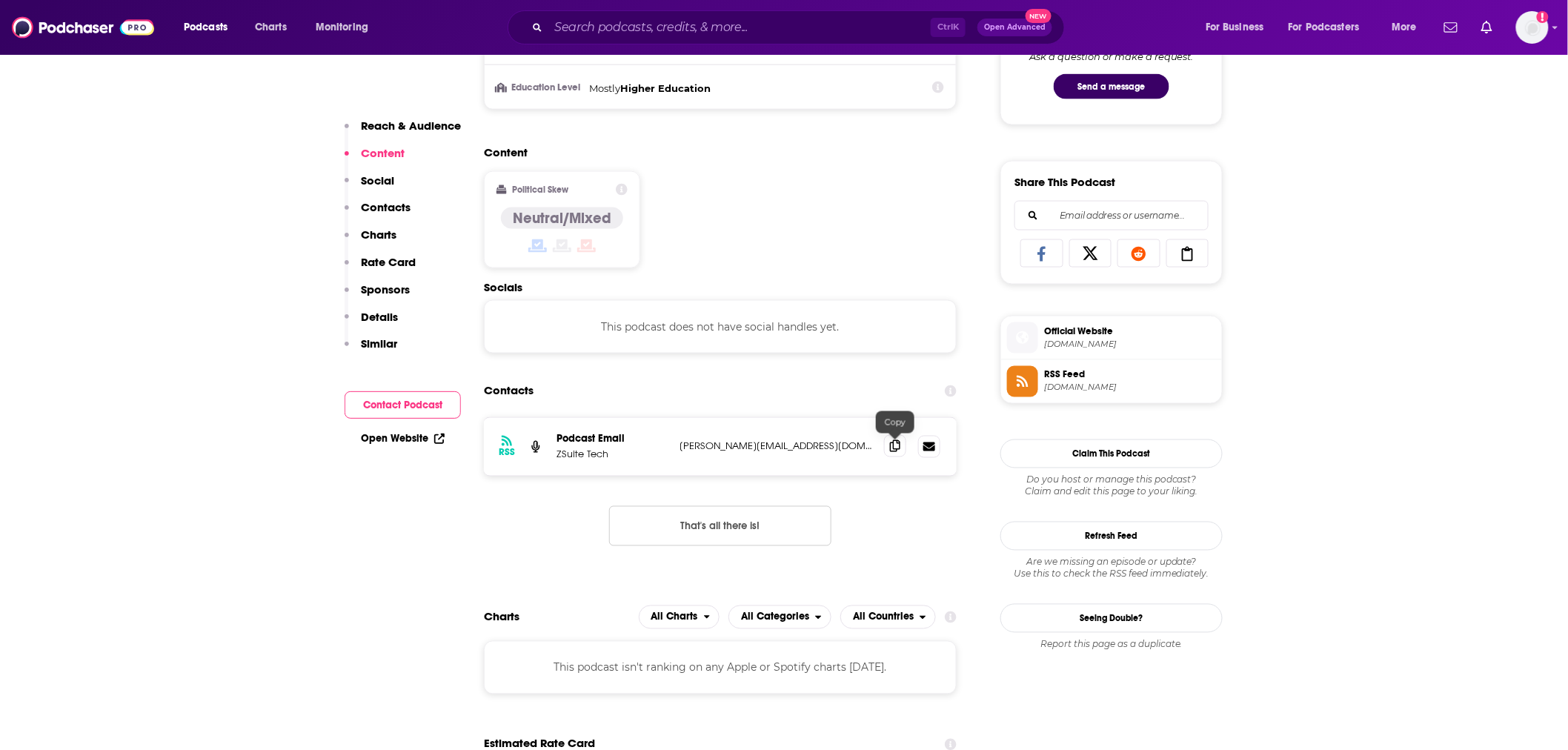
click at [894, 442] on icon at bounding box center [895, 445] width 11 height 12
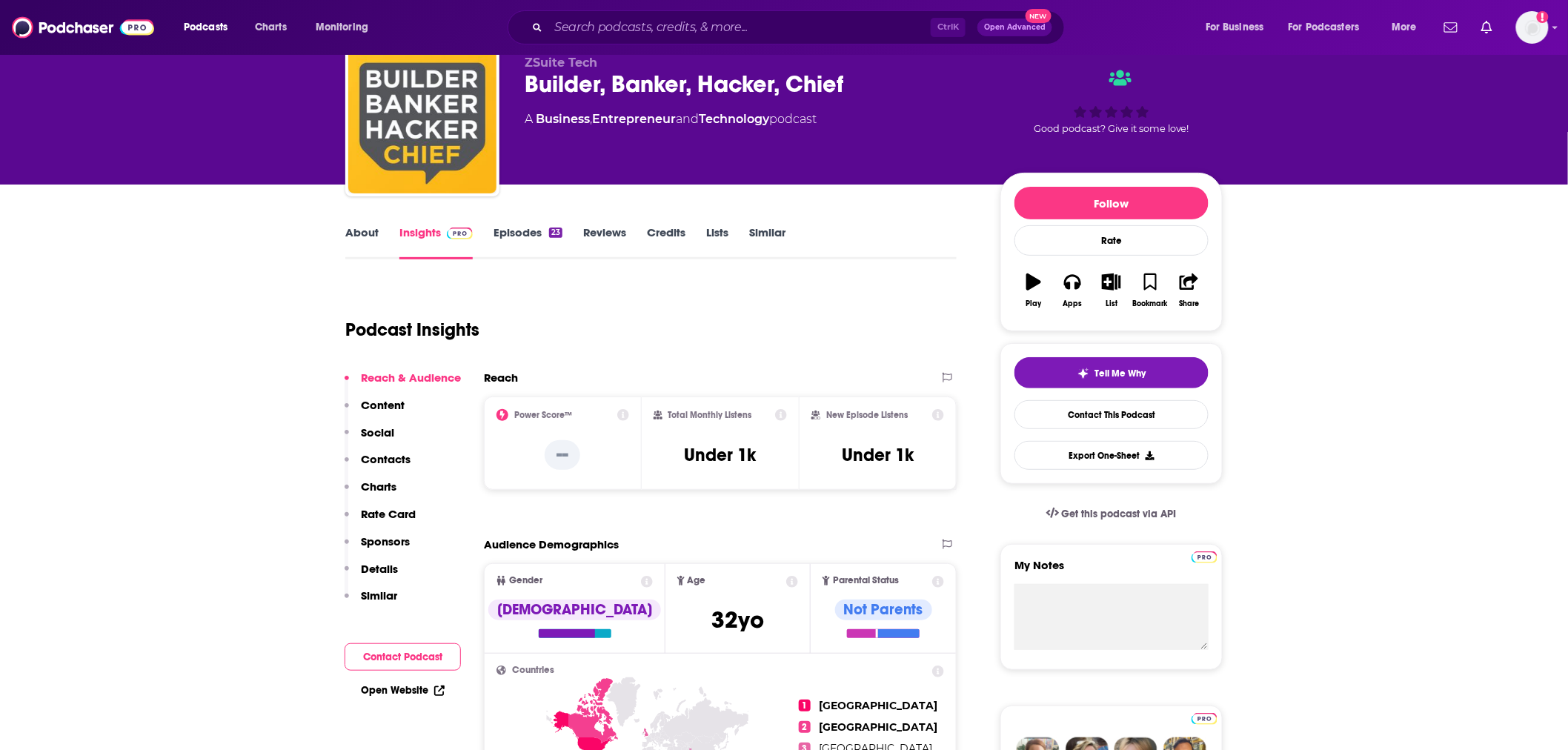
scroll to position [0, 0]
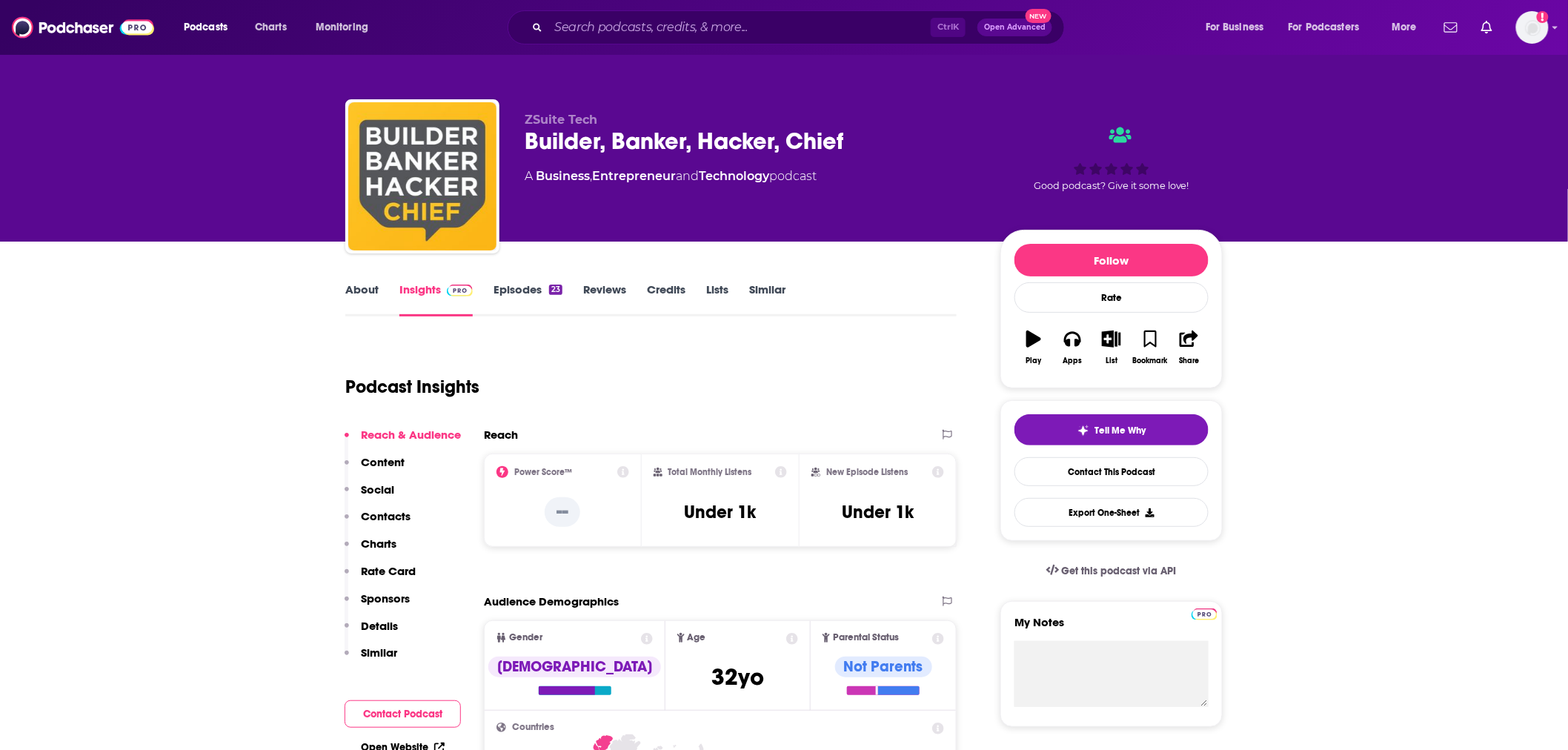
click at [348, 310] on link "About" at bounding box center [362, 299] width 33 height 34
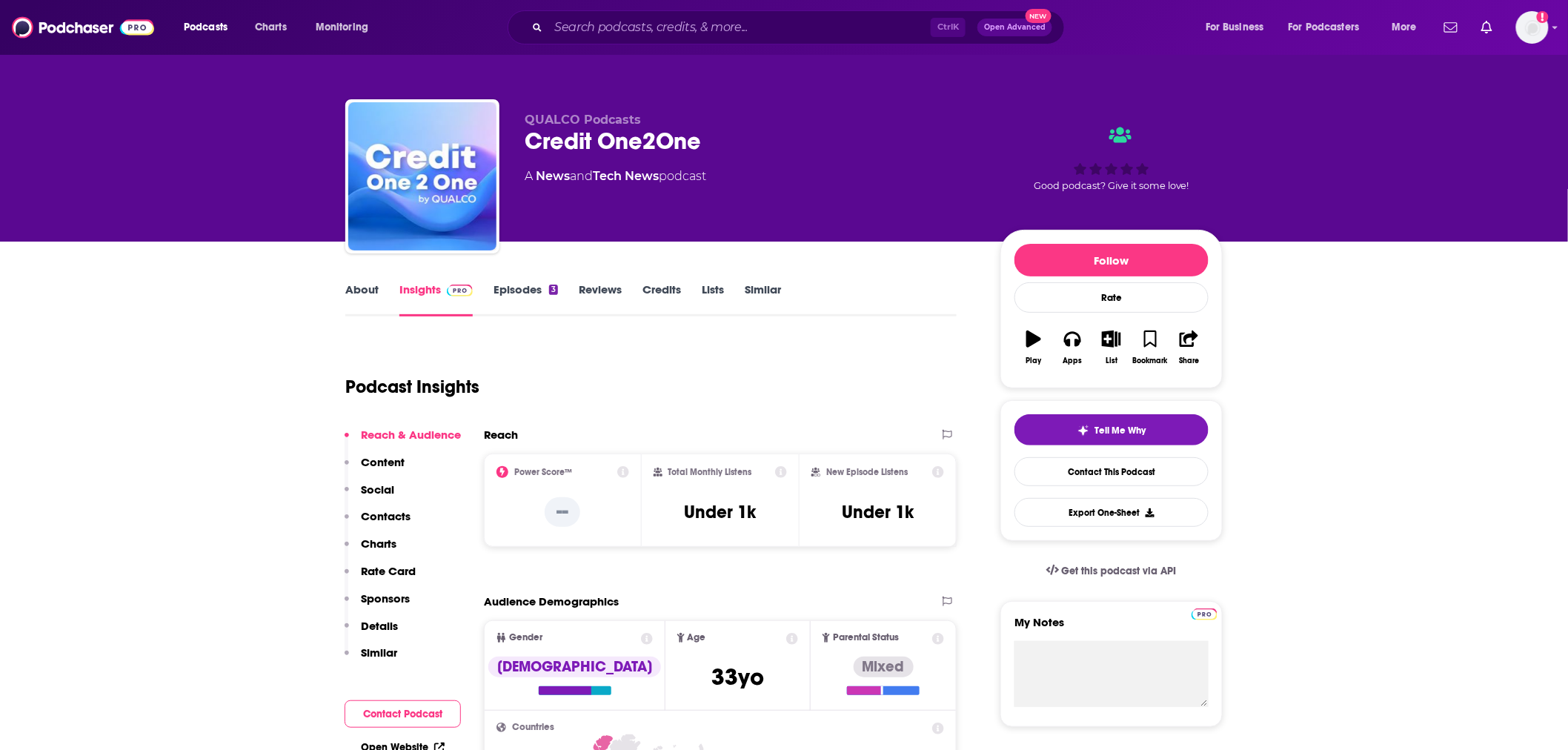
click at [366, 308] on link "About" at bounding box center [362, 299] width 33 height 34
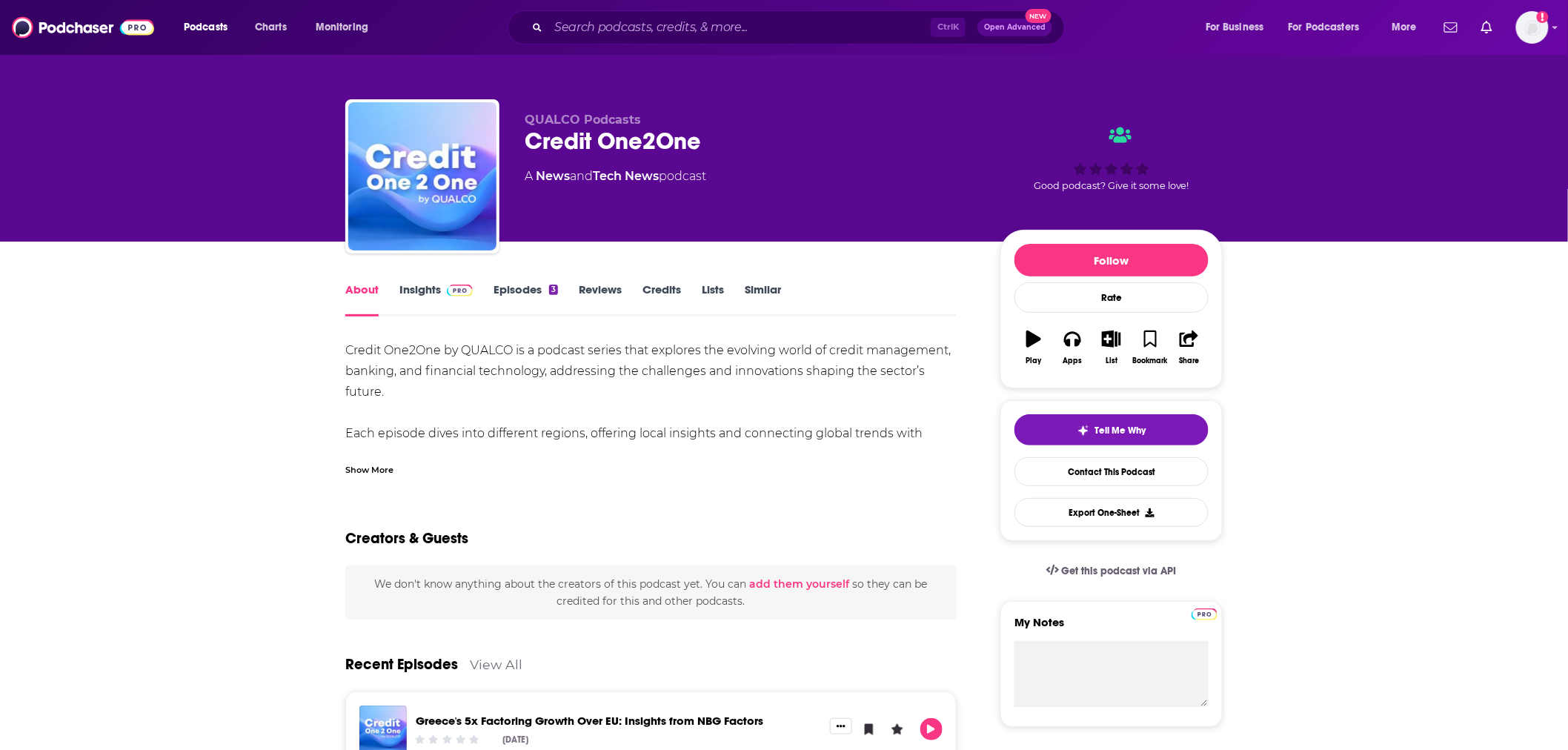
click at [418, 291] on link "Insights" at bounding box center [436, 299] width 73 height 34
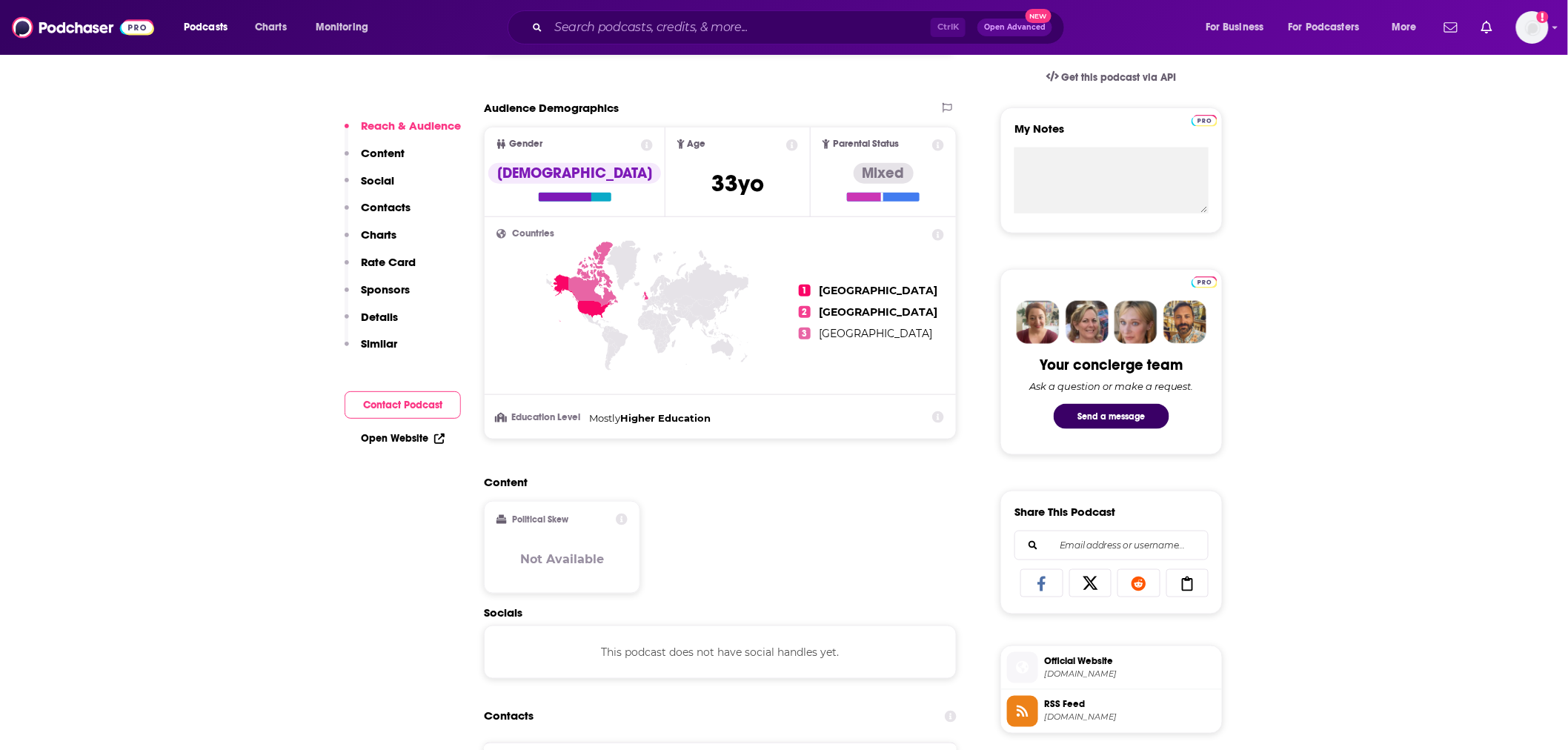
scroll to position [905, 0]
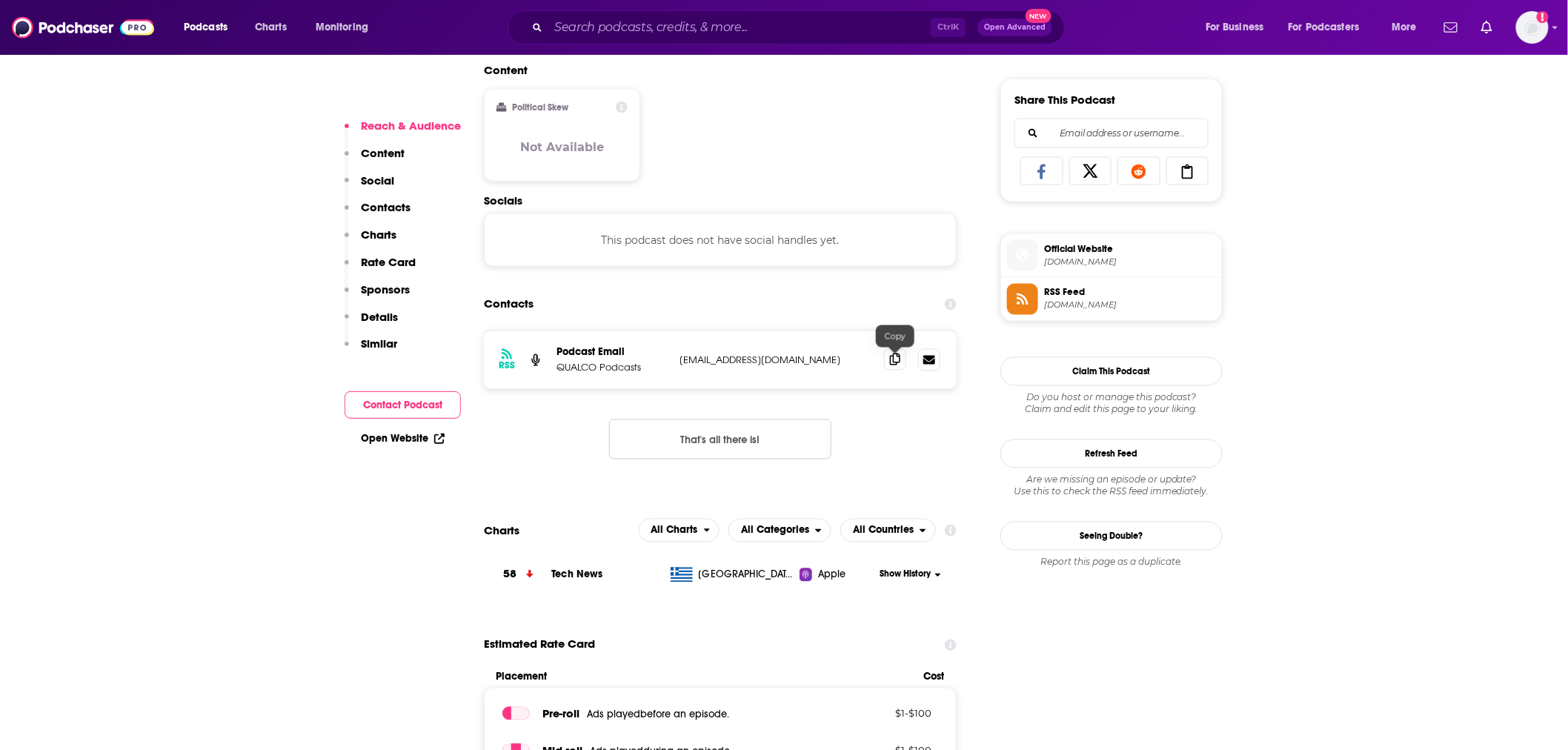
click at [892, 358] on icon at bounding box center [895, 359] width 11 height 12
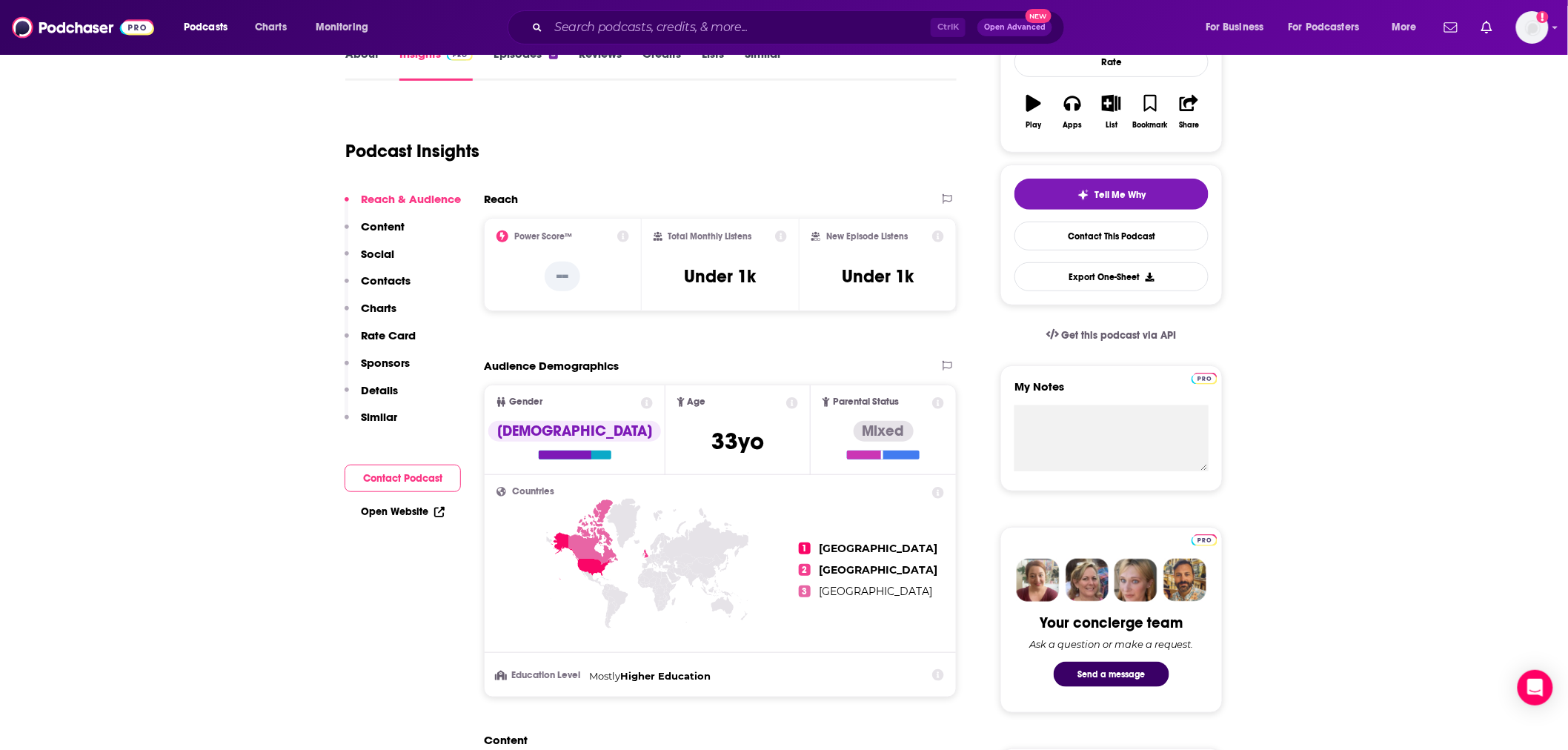
scroll to position [0, 0]
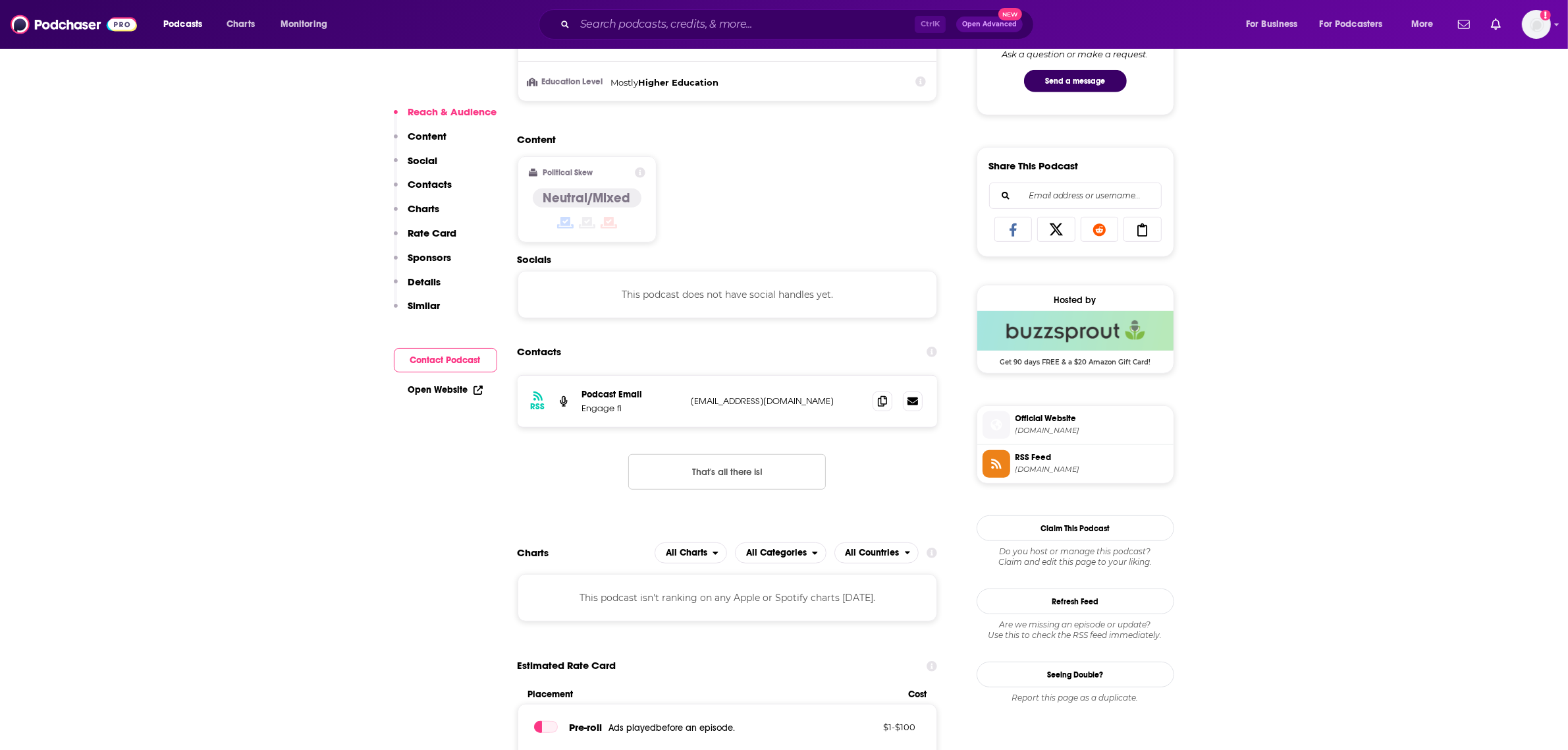
scroll to position [741, 0]
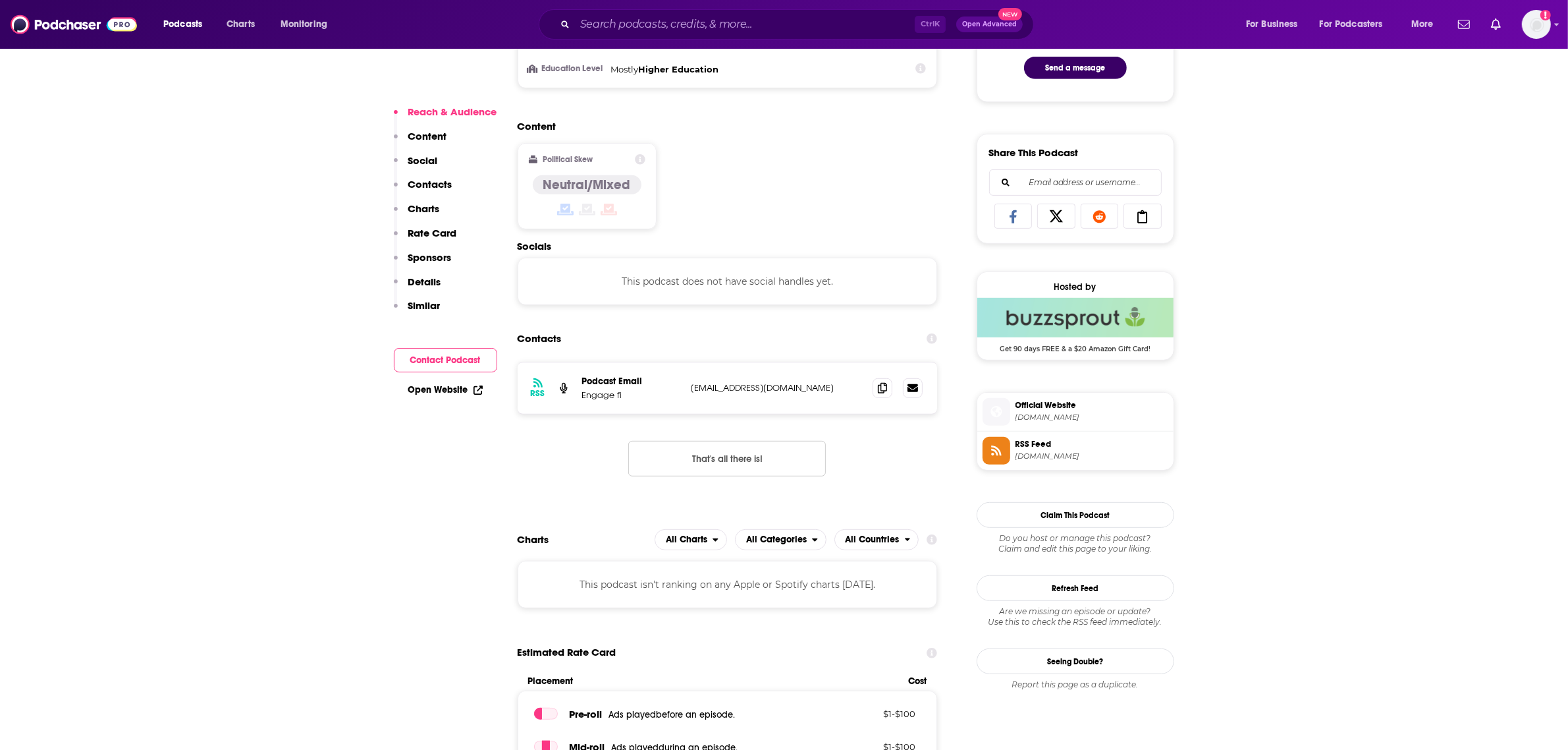
click at [900, 387] on div at bounding box center [897, 387] width 50 height 20
click at [884, 382] on span at bounding box center [882, 387] width 20 height 20
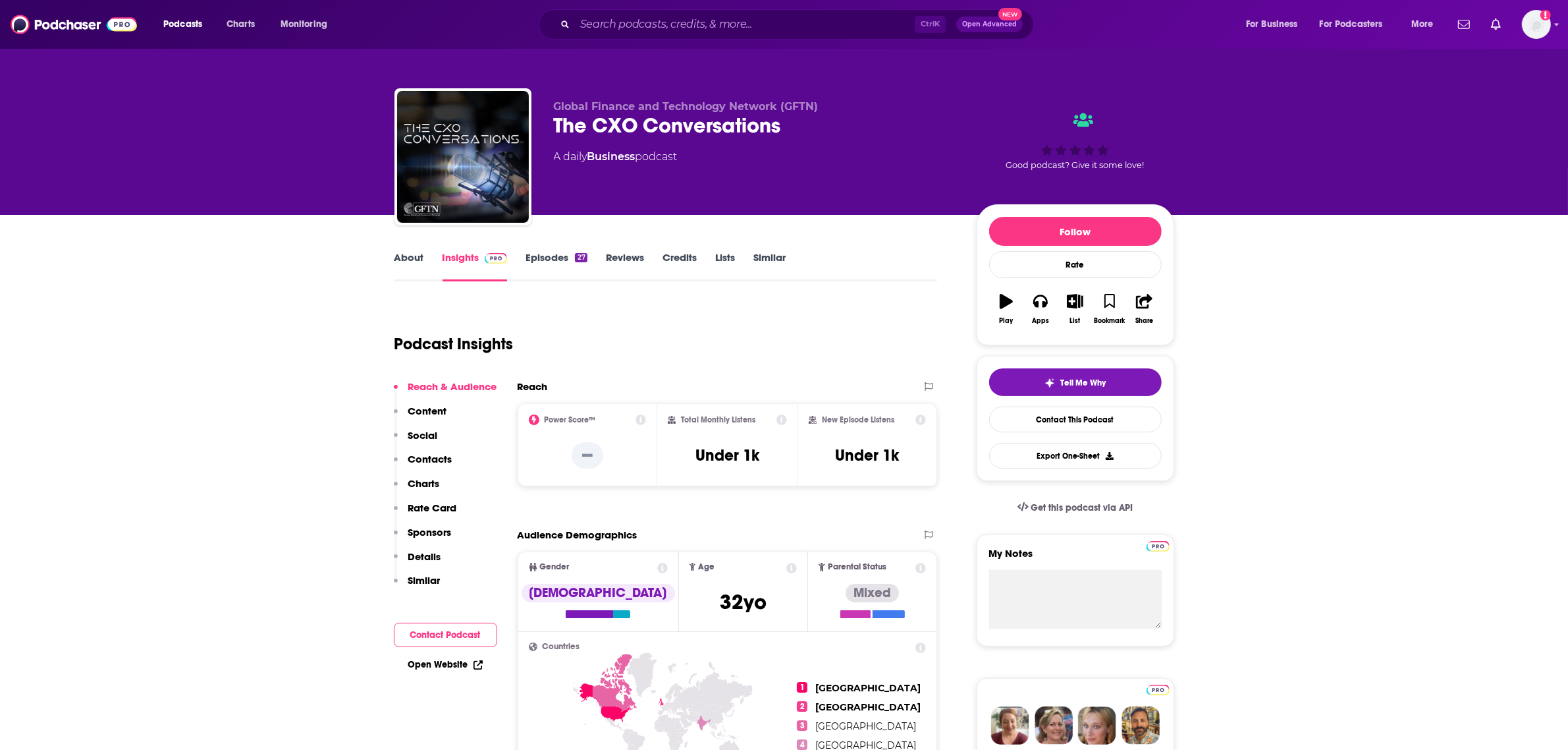
click at [414, 265] on link "About" at bounding box center [409, 266] width 29 height 30
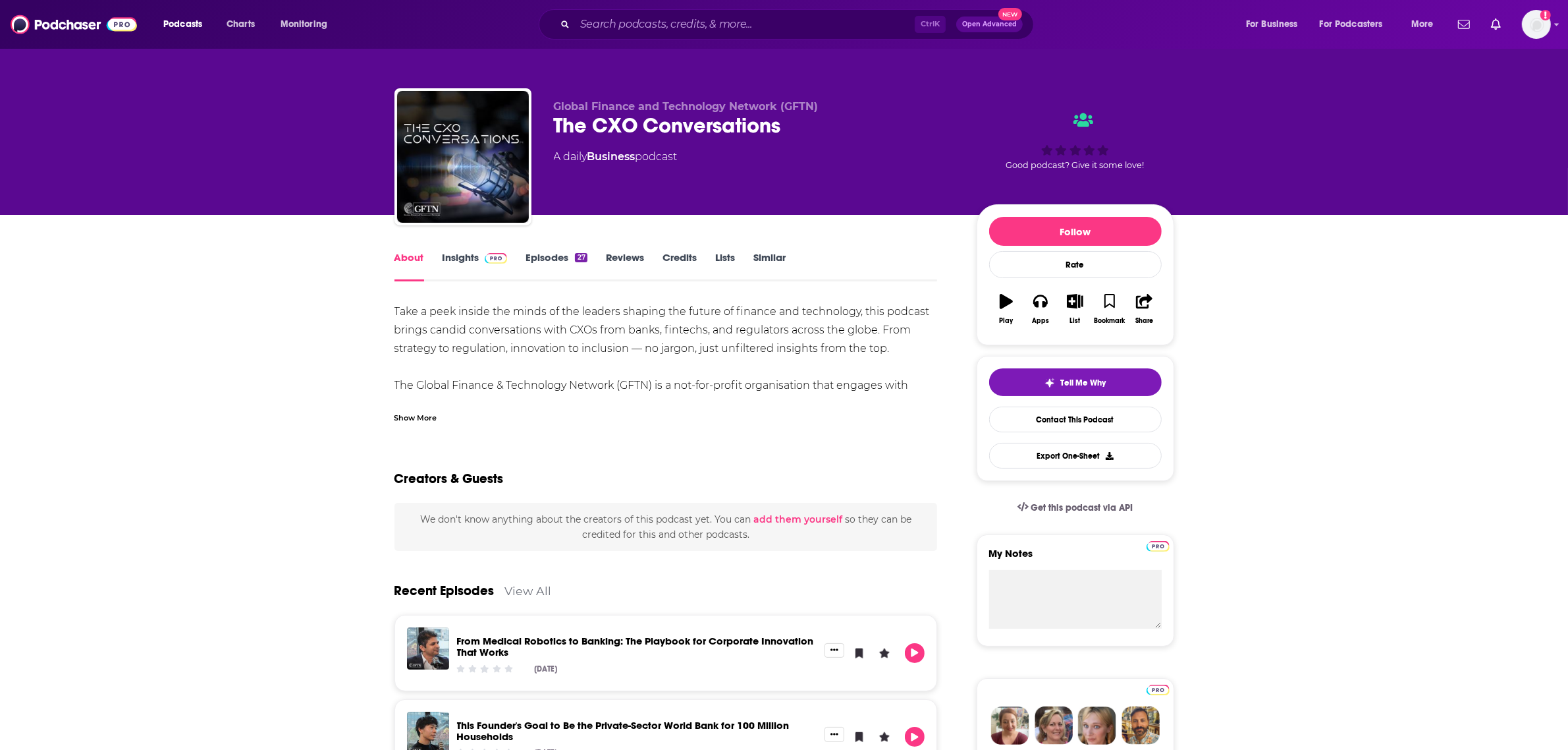
click at [459, 262] on link "Insights" at bounding box center [475, 266] width 65 height 30
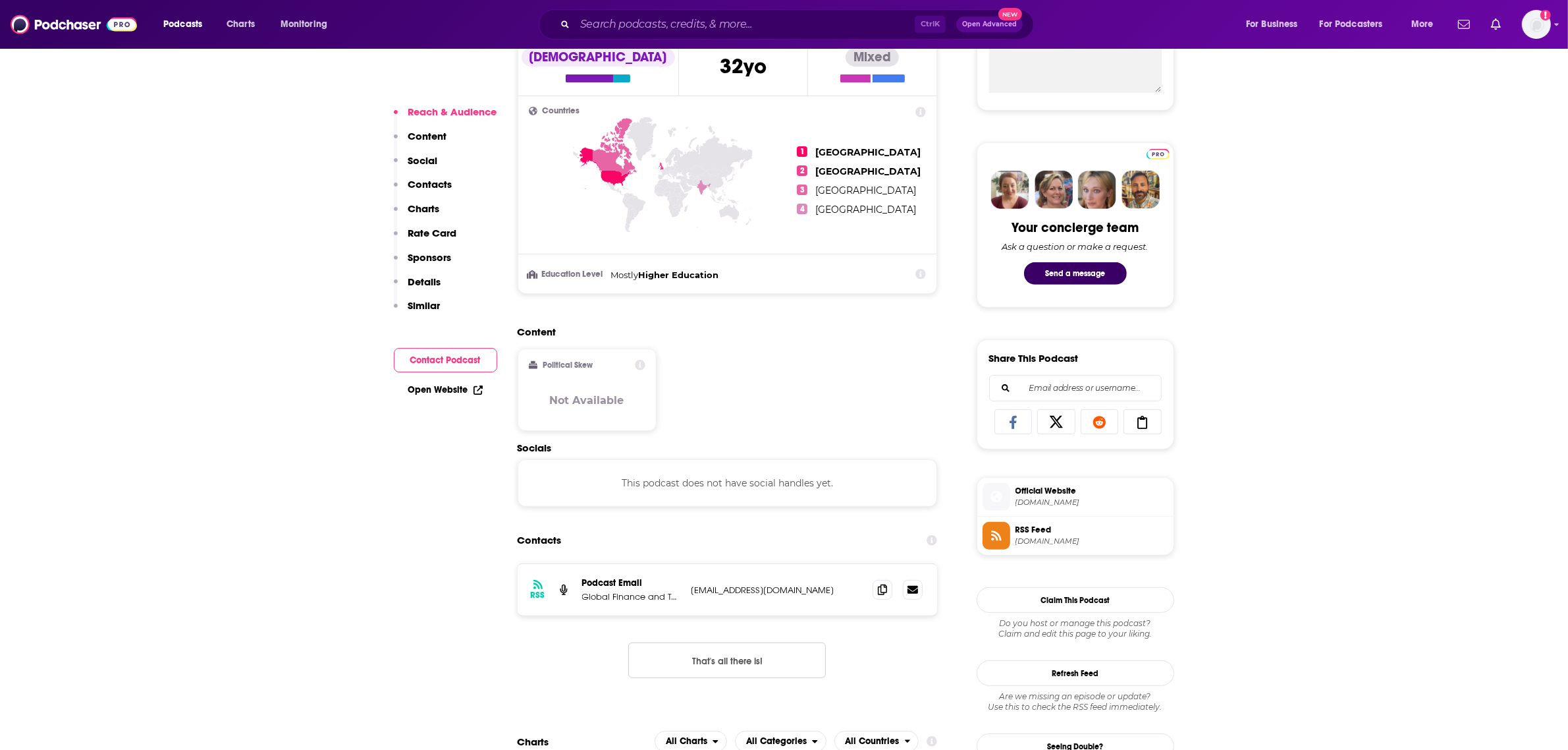
scroll to position [576, 0]
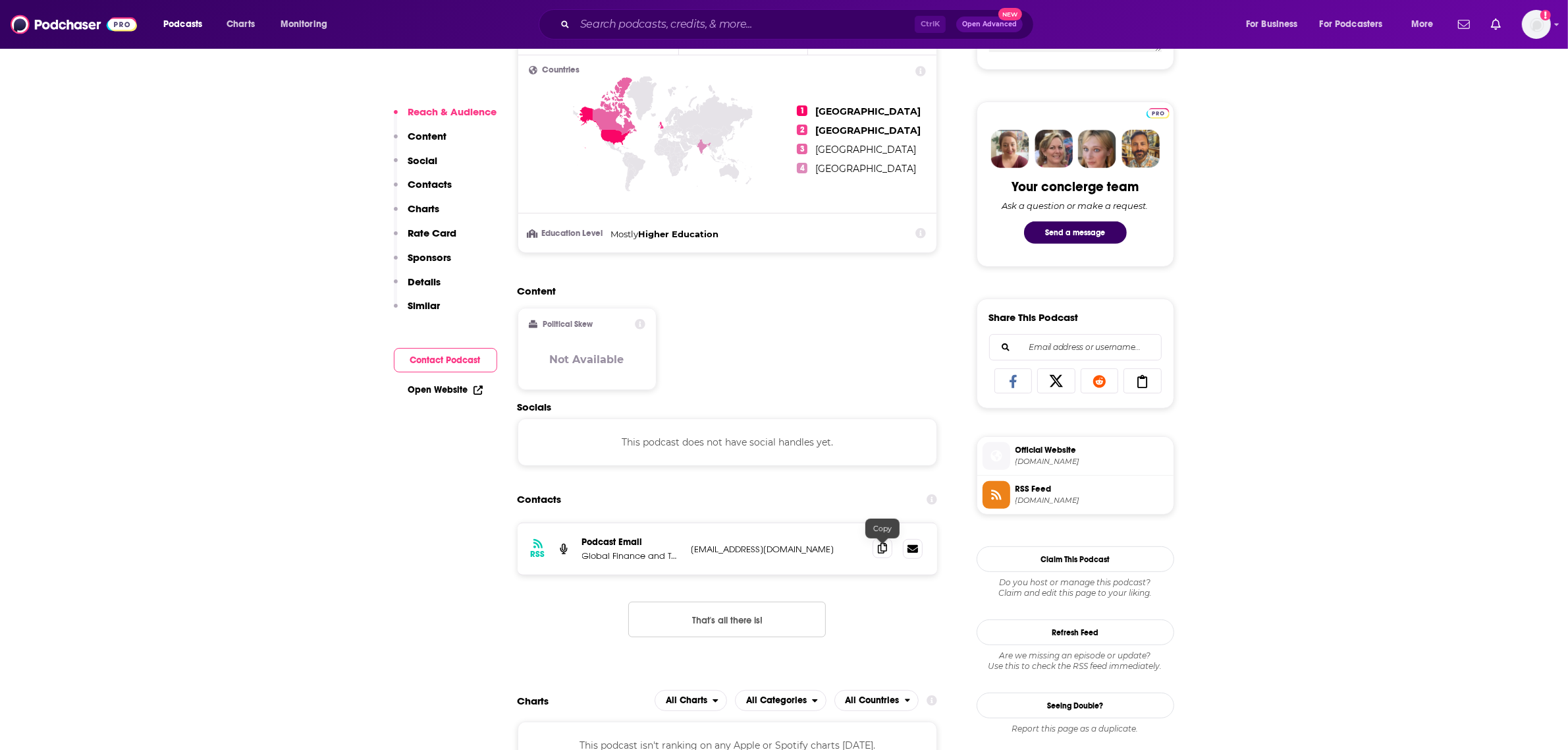
click at [888, 545] on span at bounding box center [882, 548] width 20 height 20
